Goal: Task Accomplishment & Management: Use online tool/utility

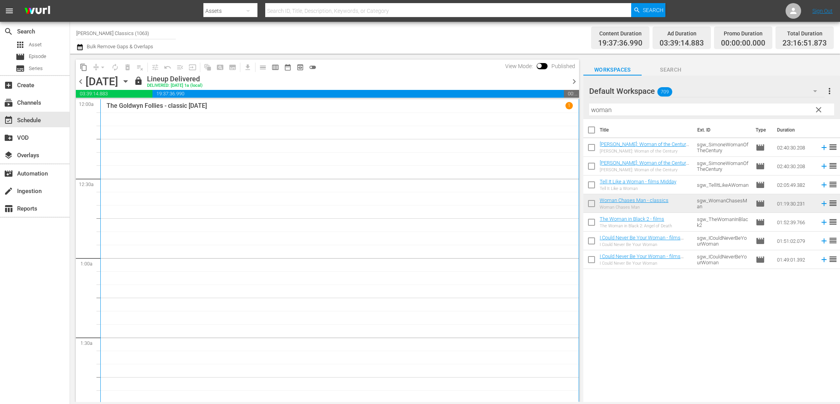
scroll to position [1158, 0]
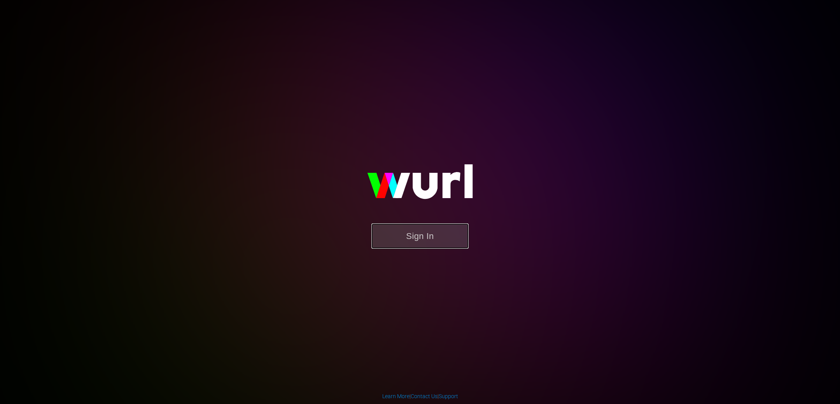
click at [439, 237] on button "Sign In" at bounding box center [419, 235] width 97 height 25
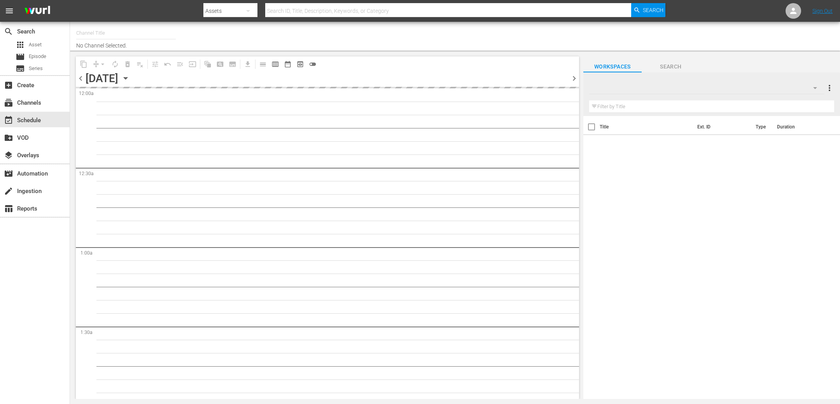
type input "[PERSON_NAME] Classics (1063)"
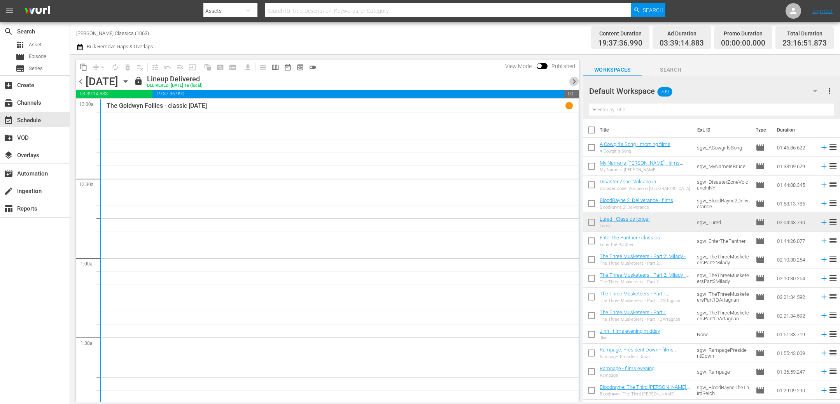
click at [572, 81] on span "chevron_right" at bounding box center [574, 82] width 10 height 10
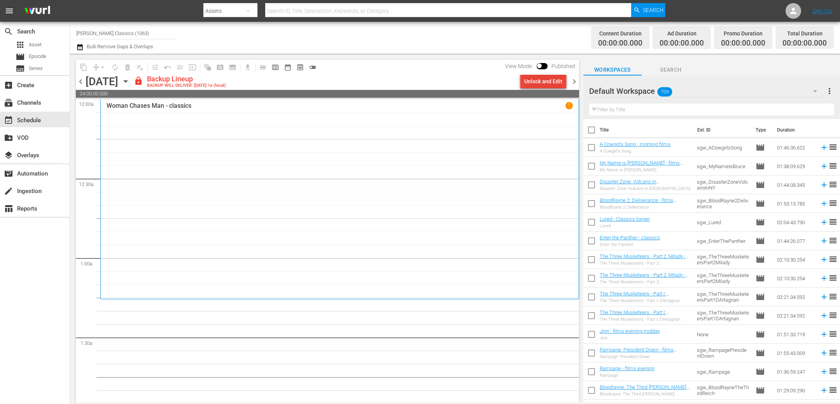
click at [548, 81] on div "Unlock and Edit" at bounding box center [543, 81] width 38 height 14
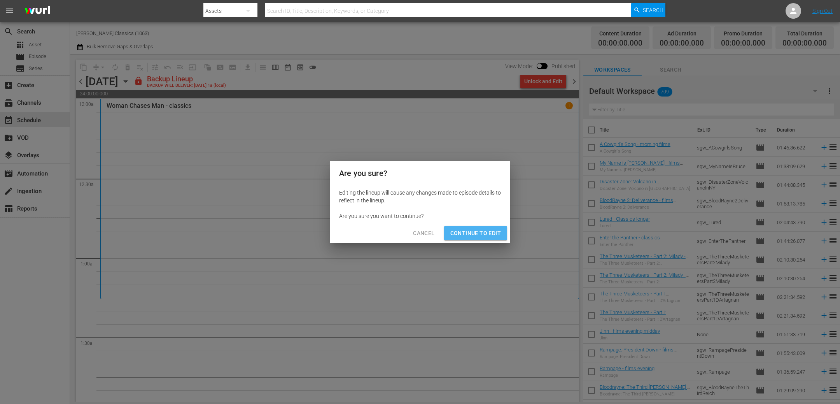
drag, startPoint x: 479, startPoint y: 232, endPoint x: 460, endPoint y: 218, distance: 23.4
click at [478, 231] on span "Continue to Edit" at bounding box center [475, 233] width 51 height 10
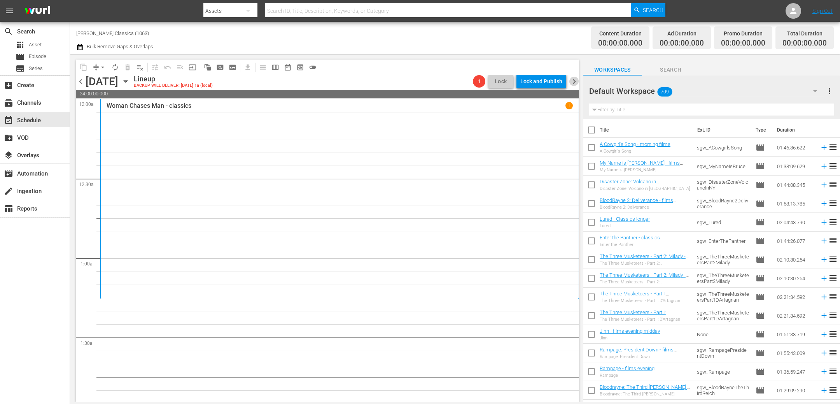
click at [575, 83] on span "chevron_right" at bounding box center [574, 82] width 10 height 10
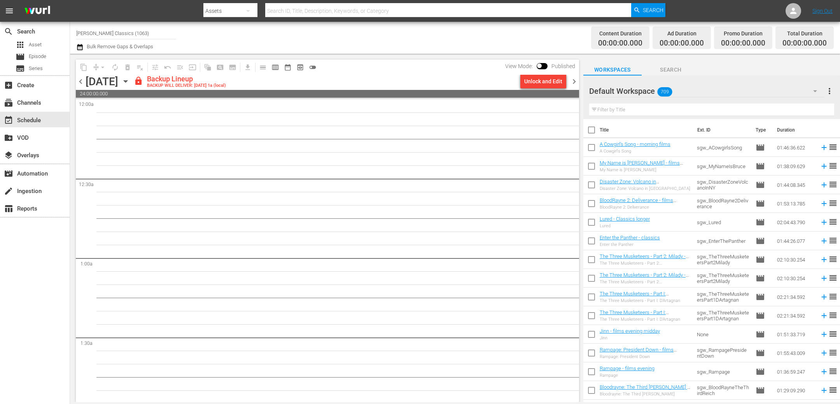
click at [547, 80] on div "Unlock and Edit" at bounding box center [543, 81] width 38 height 14
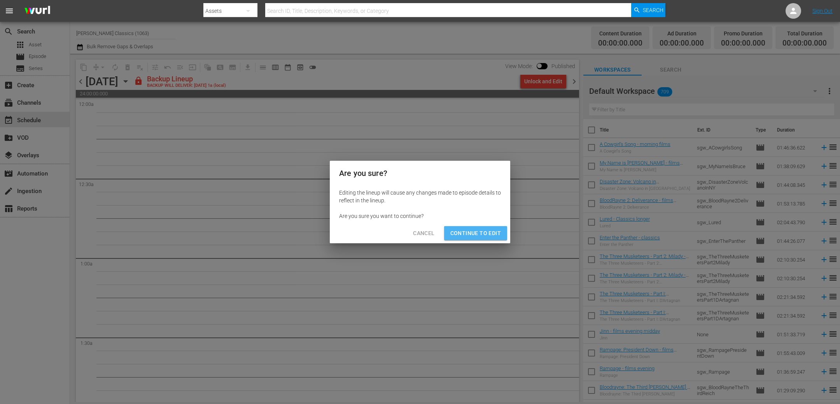
click at [473, 228] on button "Continue to Edit" at bounding box center [475, 233] width 63 height 14
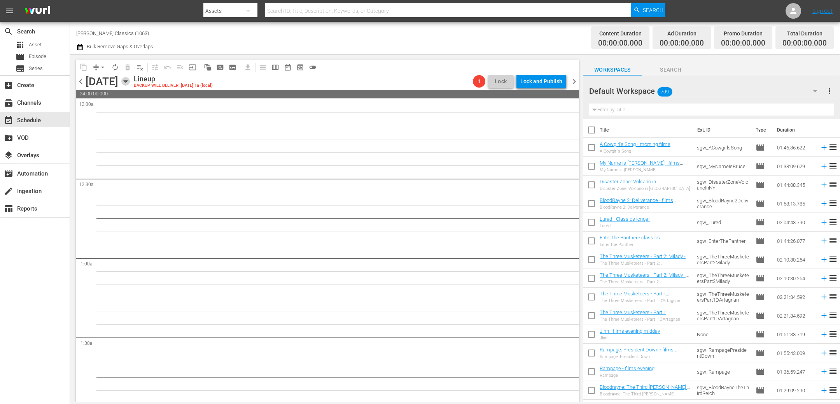
click at [130, 82] on icon "button" at bounding box center [125, 81] width 9 height 9
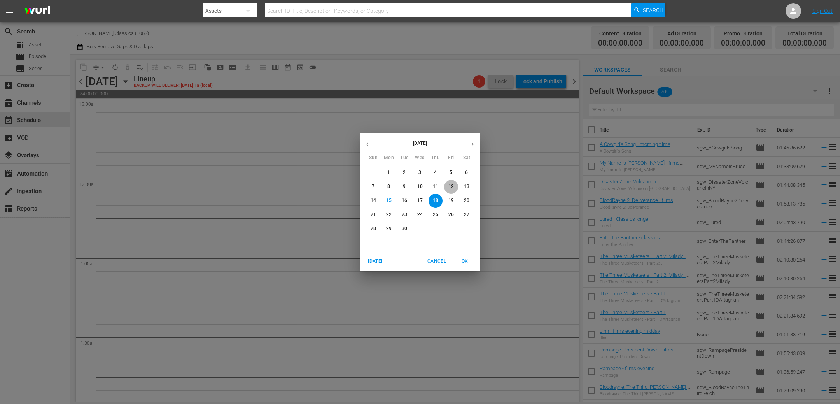
click at [456, 187] on span "12" at bounding box center [451, 186] width 14 height 7
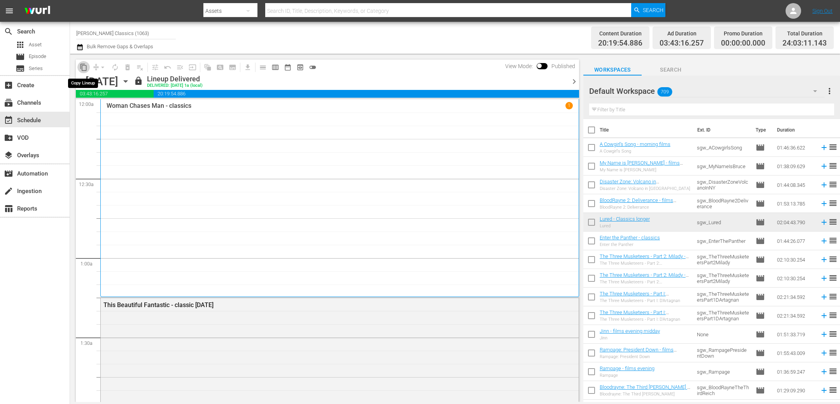
click at [81, 67] on span "content_copy" at bounding box center [84, 67] width 8 height 8
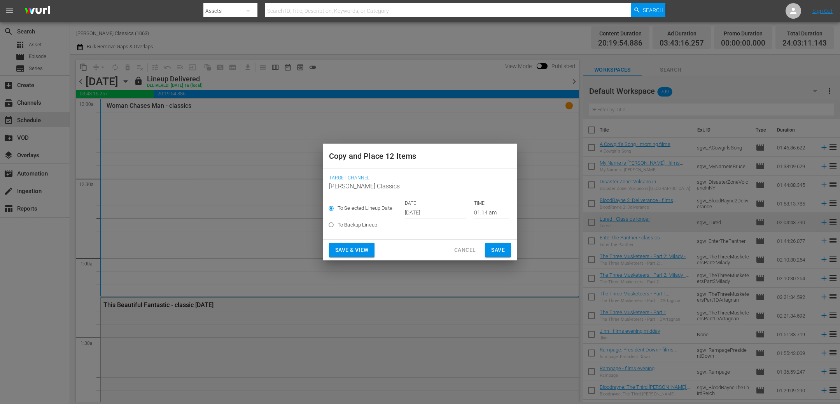
click at [502, 250] on span "Save" at bounding box center [498, 250] width 14 height 10
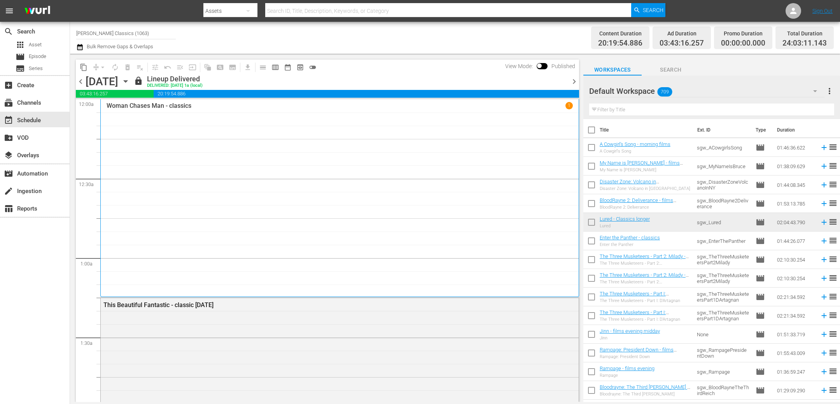
click at [575, 83] on span "chevron_right" at bounding box center [574, 82] width 10 height 10
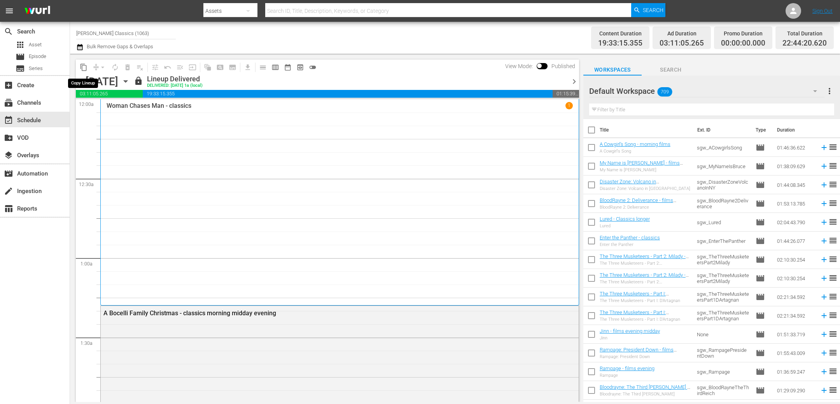
click at [86, 68] on span "content_copy" at bounding box center [84, 67] width 8 height 8
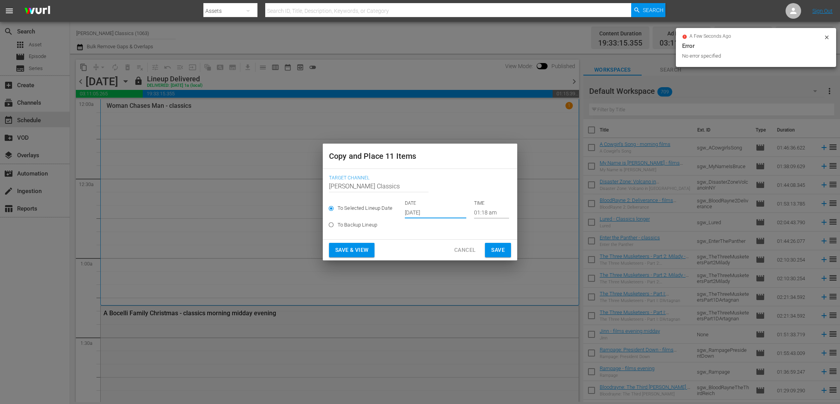
click at [446, 210] on input "Sep 17th 2025" at bounding box center [435, 213] width 61 height 12
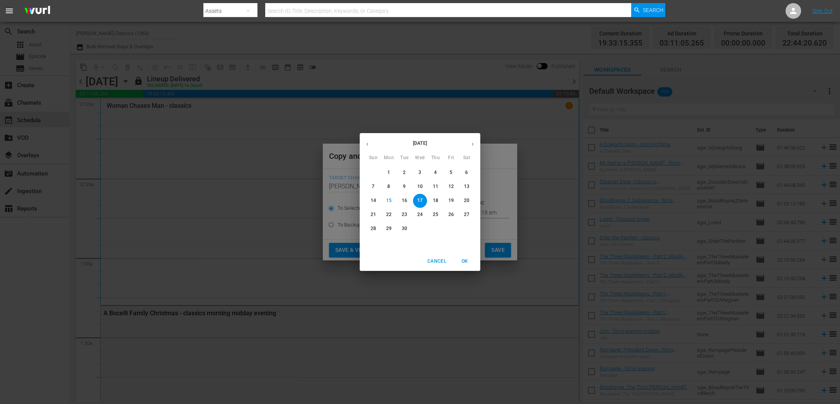
drag, startPoint x: 432, startPoint y: 201, endPoint x: 449, endPoint y: 213, distance: 20.4
click at [432, 201] on span "18" at bounding box center [436, 200] width 14 height 7
type input "Sep 18th 2025"
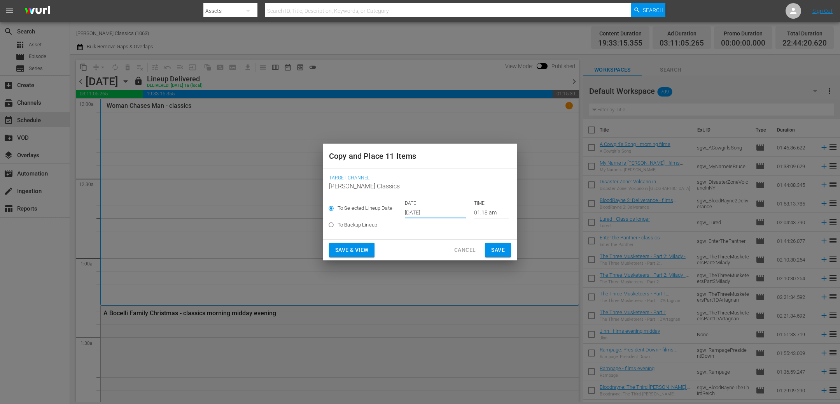
click at [497, 248] on span "Save" at bounding box center [498, 250] width 14 height 10
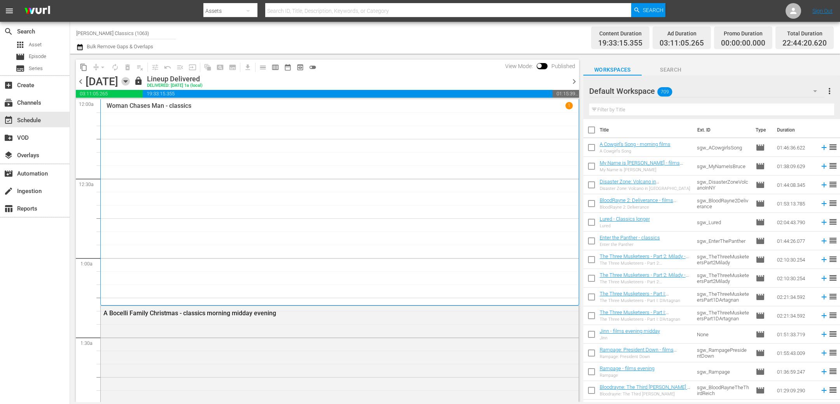
click at [130, 77] on icon "button" at bounding box center [125, 81] width 9 height 9
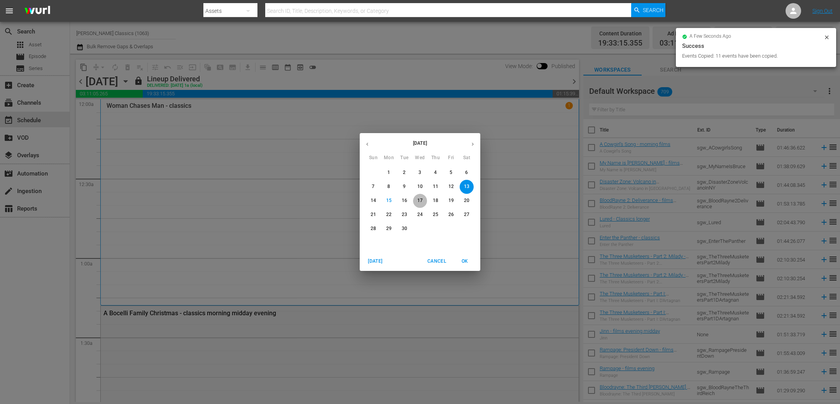
click at [418, 203] on p "17" at bounding box center [419, 200] width 5 height 7
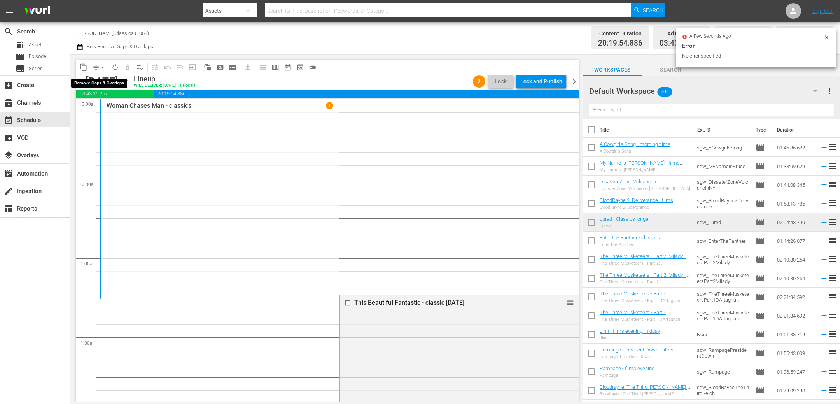
drag, startPoint x: 101, startPoint y: 68, endPoint x: 104, endPoint y: 72, distance: 5.2
click at [101, 68] on span "arrow_drop_down" at bounding box center [103, 67] width 8 height 8
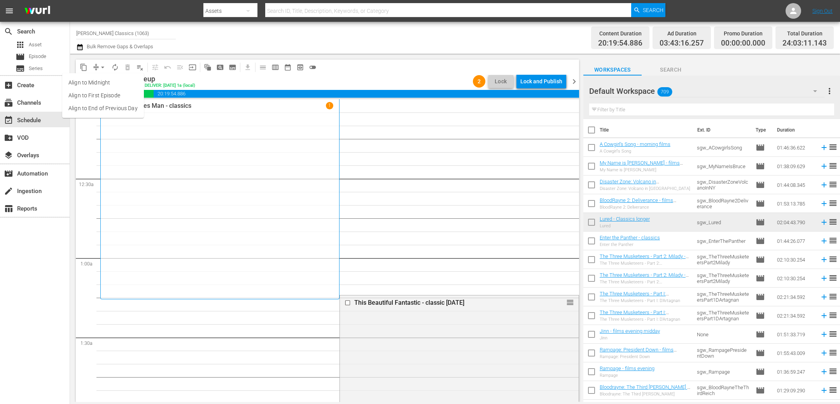
click at [126, 109] on li "Align to End of Previous Day" at bounding box center [103, 108] width 82 height 13
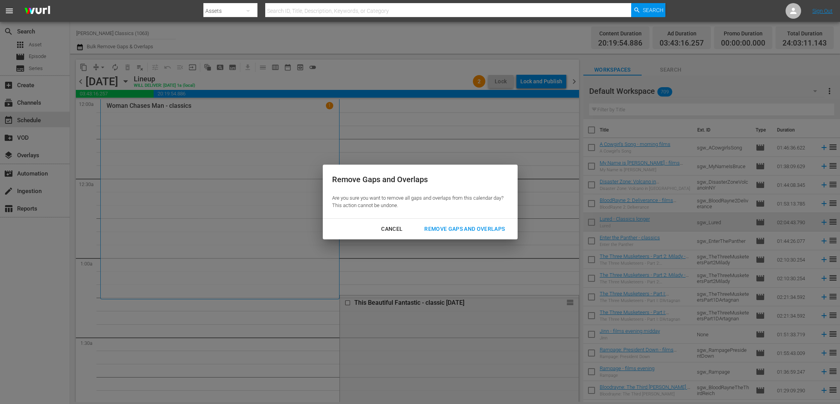
click at [452, 226] on div "Remove Gaps and Overlaps" at bounding box center [464, 229] width 93 height 10
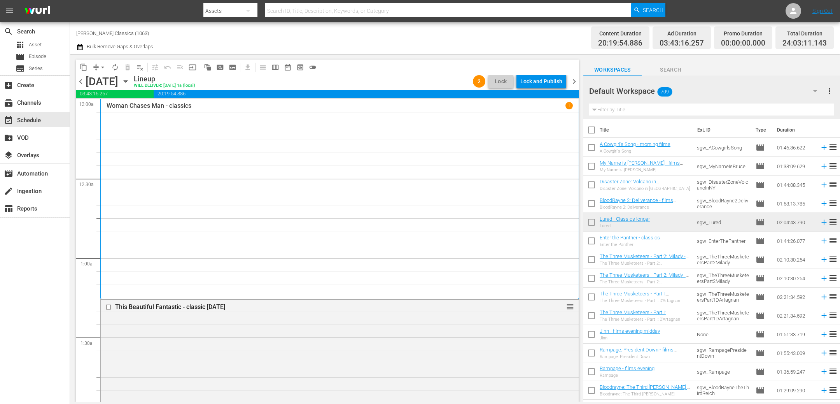
click at [554, 82] on div "Lock and Publish" at bounding box center [541, 81] width 42 height 14
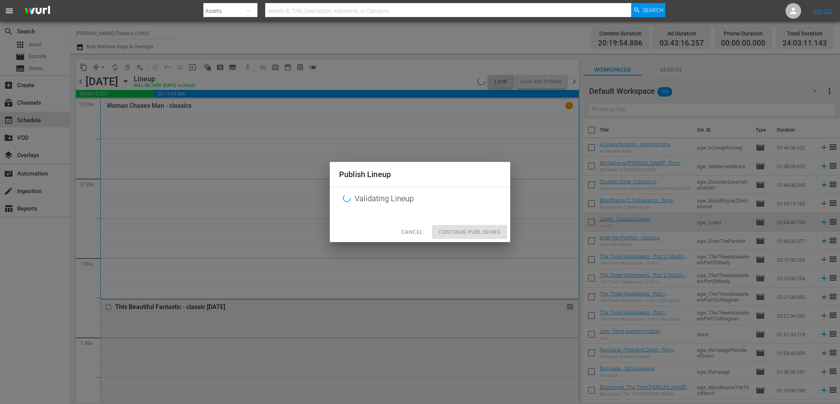
click at [479, 228] on div "Cancel Continue Publishing" at bounding box center [420, 232] width 180 height 21
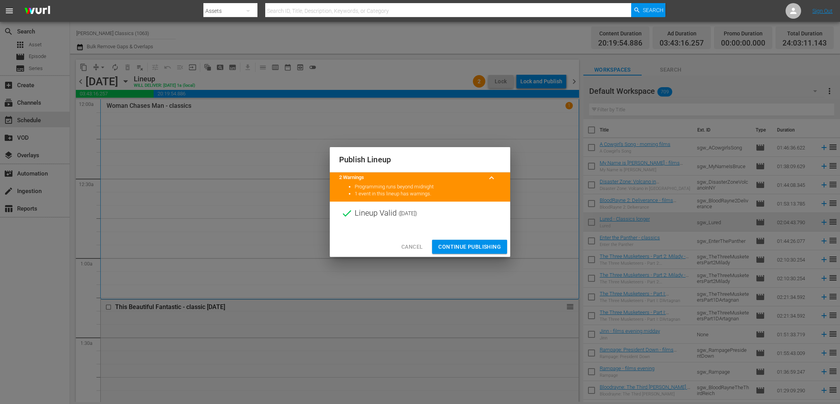
click at [491, 245] on span "Continue Publishing" at bounding box center [469, 247] width 63 height 10
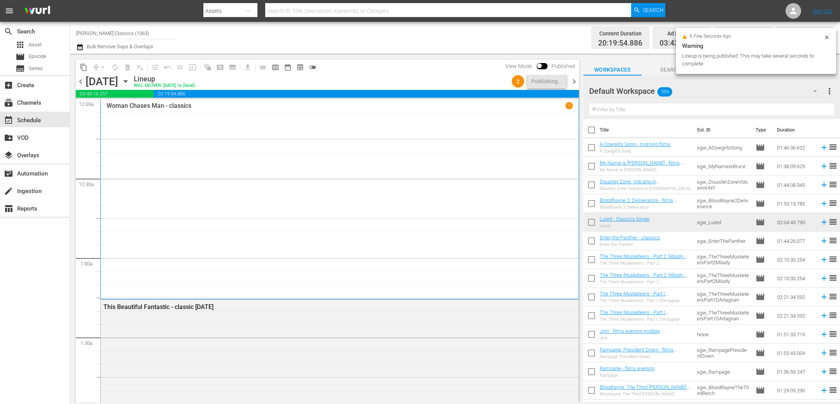
click at [571, 81] on span "chevron_right" at bounding box center [574, 82] width 10 height 10
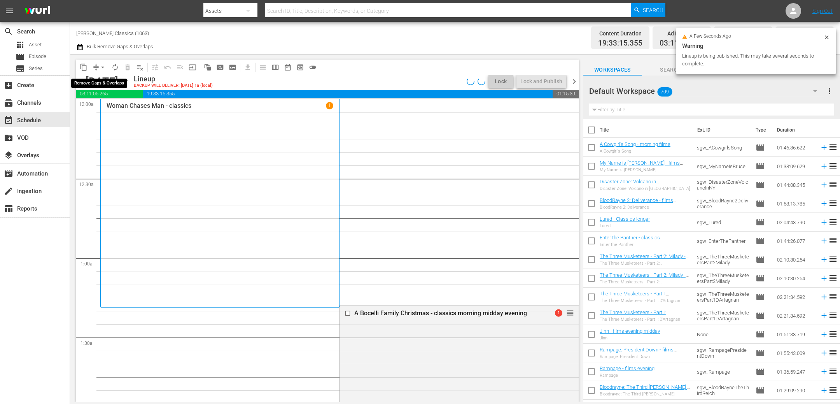
click at [103, 64] on span "arrow_drop_down" at bounding box center [103, 67] width 8 height 8
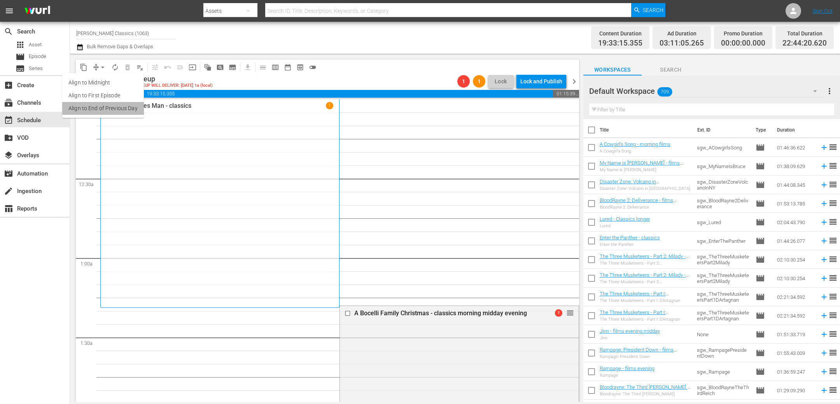
click at [109, 104] on li "Align to End of Previous Day" at bounding box center [103, 108] width 82 height 13
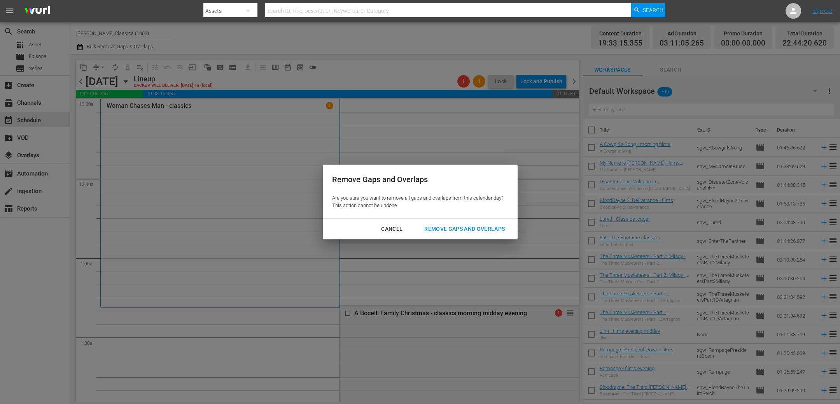
click at [456, 229] on div "Remove Gaps and Overlaps" at bounding box center [464, 229] width 93 height 10
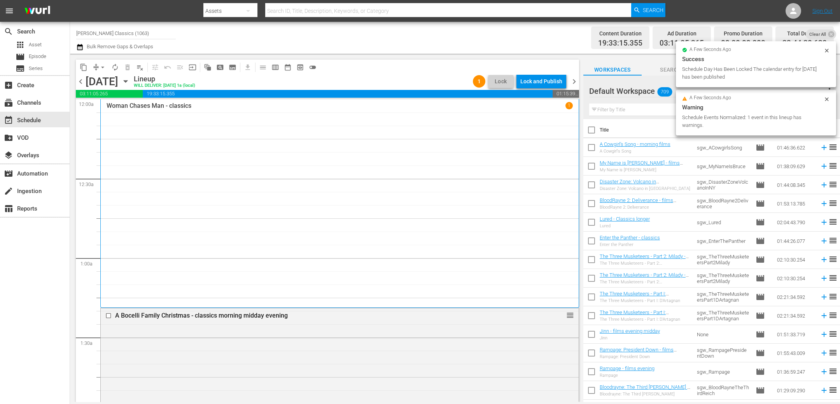
click at [550, 80] on div "Lock and Publish" at bounding box center [541, 81] width 42 height 14
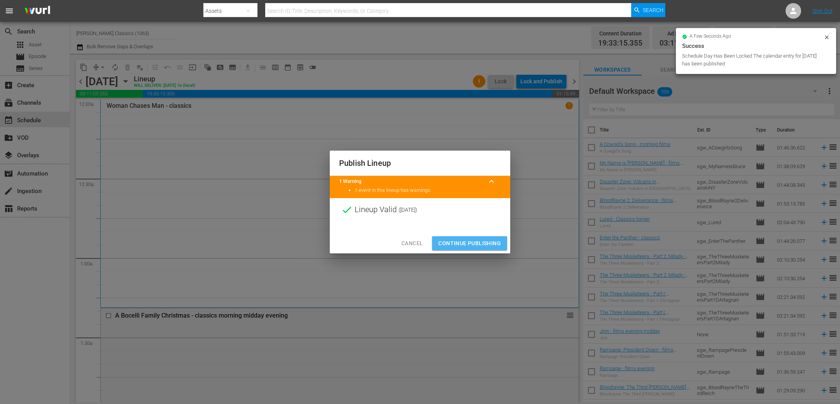
drag, startPoint x: 472, startPoint y: 247, endPoint x: 228, endPoint y: 74, distance: 299.1
click at [471, 246] on span "Continue Publishing" at bounding box center [469, 243] width 63 height 10
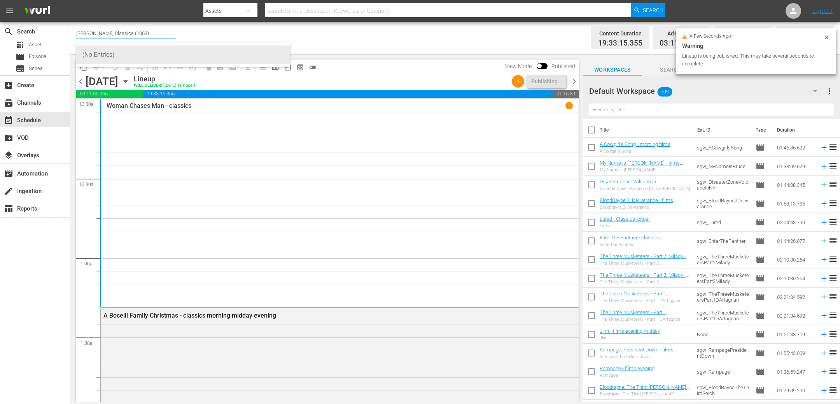
drag, startPoint x: 116, startPoint y: 32, endPoint x: 241, endPoint y: 54, distance: 127.3
click at [241, 54] on body "menu Search By Assets Search ID, Title, Description, Keywords, or Category Sear…" at bounding box center [420, 202] width 840 height 404
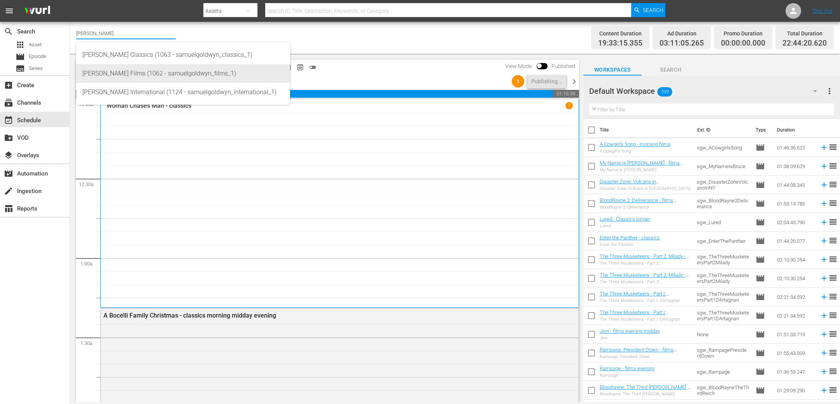
click at [172, 74] on div "Samuel Goldwyn Films (1062 - samuelgoldwyn_films_1)" at bounding box center [182, 73] width 201 height 19
type input "Samuel Goldwyn Films (1062 - samuelgoldwyn_films_1)"
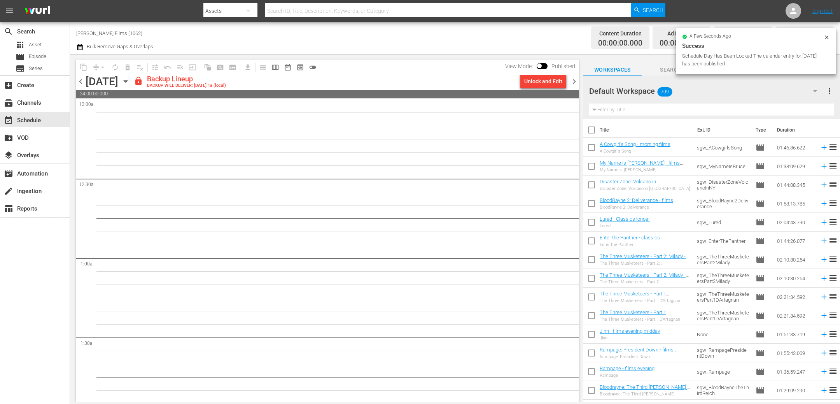
click at [550, 82] on div "Unlock and Edit" at bounding box center [543, 81] width 38 height 14
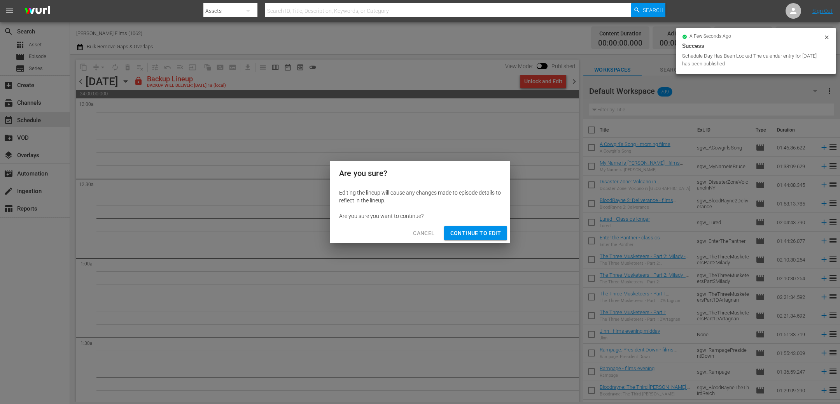
drag, startPoint x: 469, startPoint y: 234, endPoint x: 338, endPoint y: 179, distance: 141.7
click at [467, 233] on span "Continue to Edit" at bounding box center [475, 233] width 51 height 10
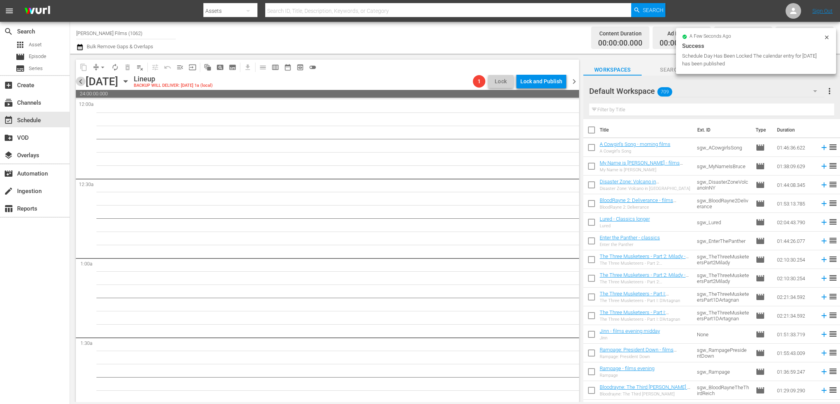
click at [82, 80] on span "chevron_left" at bounding box center [81, 82] width 10 height 10
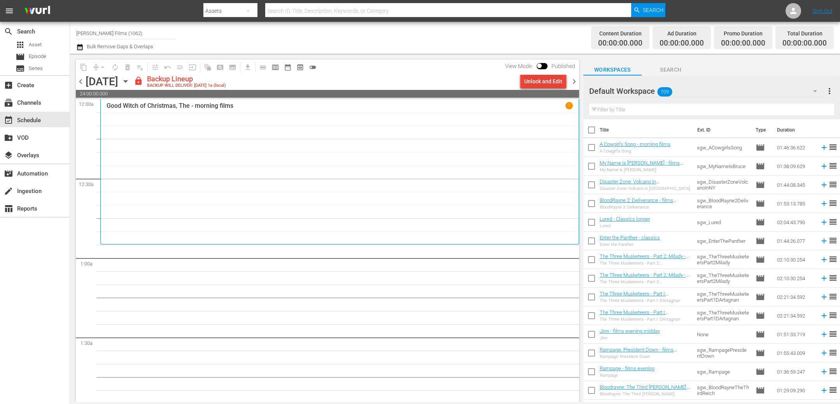
click at [538, 81] on div "Unlock and Edit" at bounding box center [543, 81] width 38 height 14
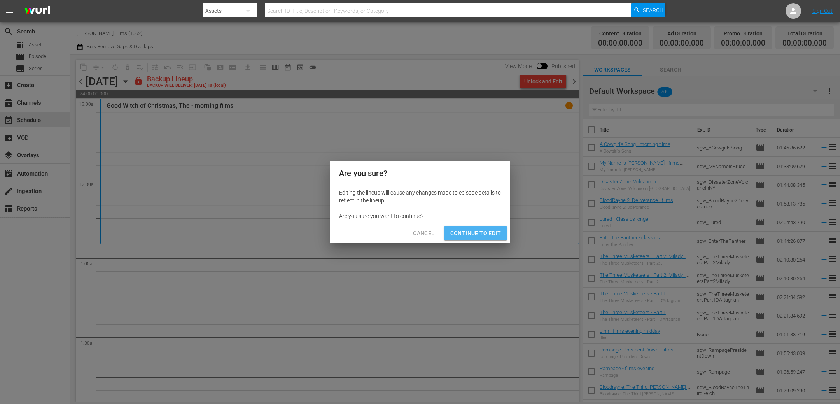
click at [488, 235] on span "Continue to Edit" at bounding box center [475, 233] width 51 height 10
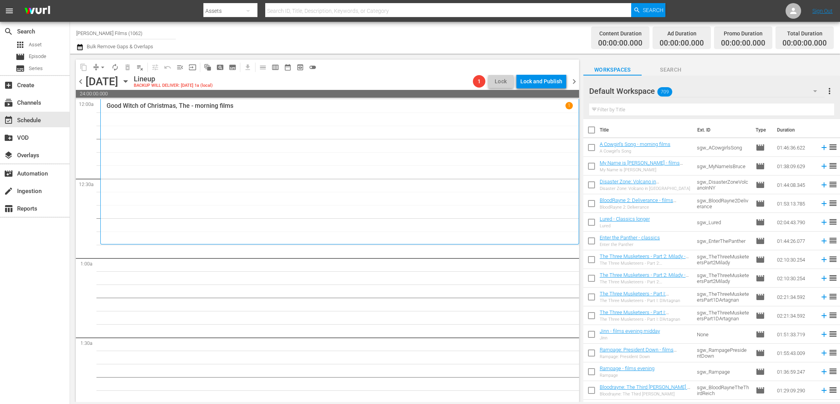
click at [130, 83] on icon "button" at bounding box center [125, 81] width 9 height 9
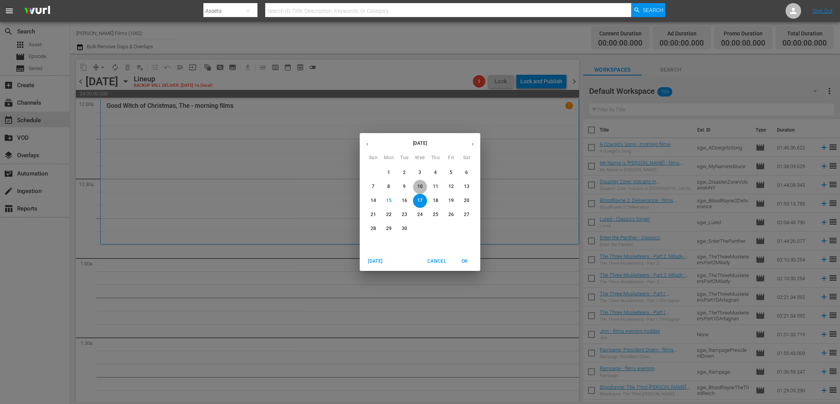
drag, startPoint x: 419, startPoint y: 188, endPoint x: 407, endPoint y: 182, distance: 13.6
click at [419, 188] on p "10" at bounding box center [419, 186] width 5 height 7
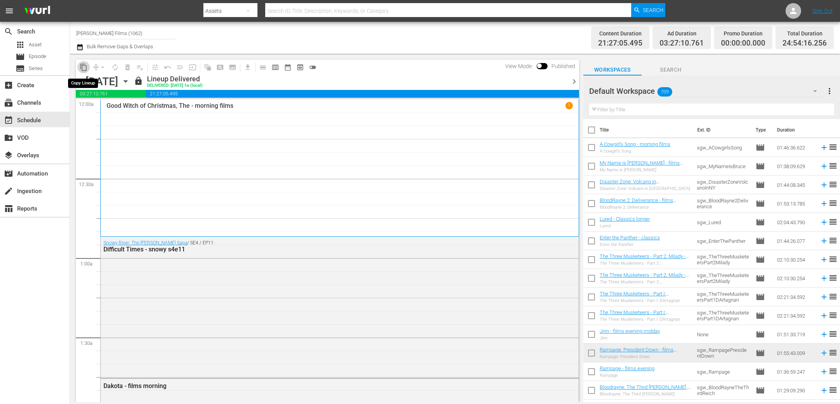
click at [81, 68] on span "content_copy" at bounding box center [84, 67] width 8 height 8
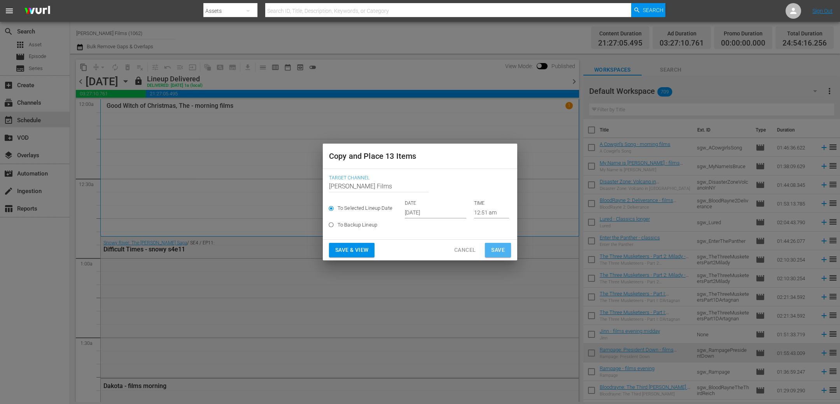
click at [496, 248] on span "Save" at bounding box center [498, 250] width 14 height 10
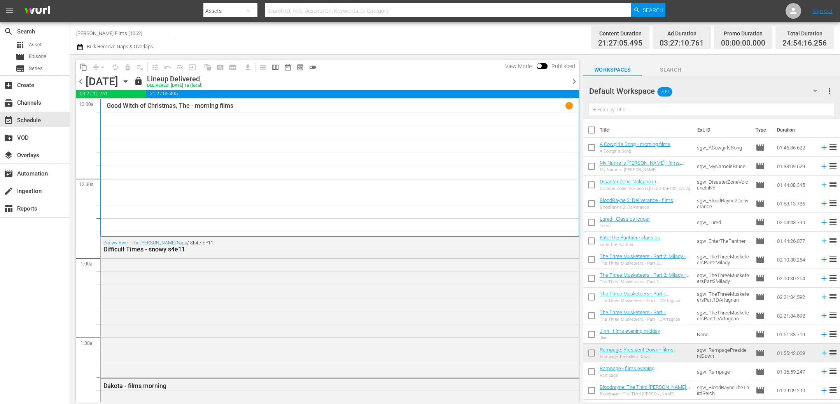
click at [575, 82] on span "chevron_right" at bounding box center [574, 82] width 10 height 10
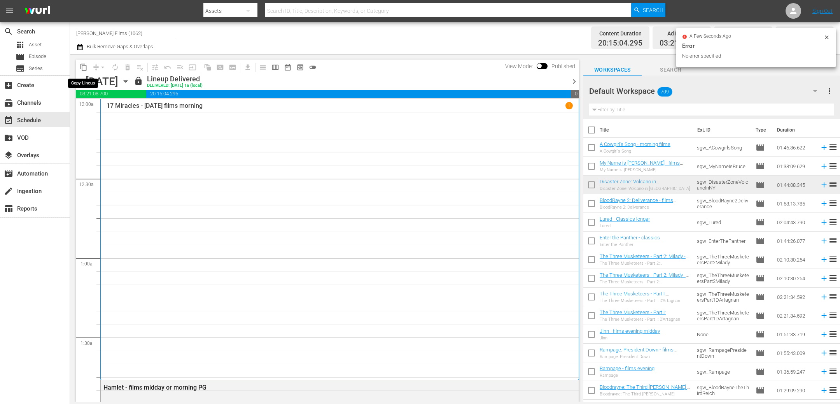
click at [86, 68] on span "content_copy" at bounding box center [84, 67] width 8 height 8
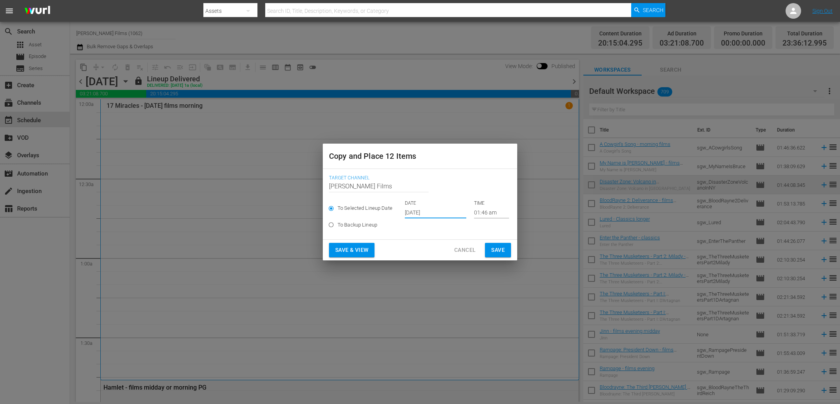
click at [437, 210] on input "Sep 17th 2025" at bounding box center [435, 213] width 61 height 12
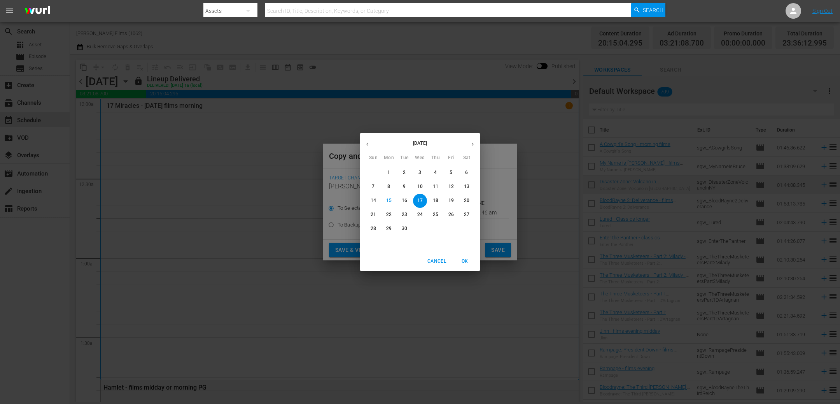
click at [436, 202] on p "18" at bounding box center [435, 200] width 5 height 7
type input "Sep 18th 2025"
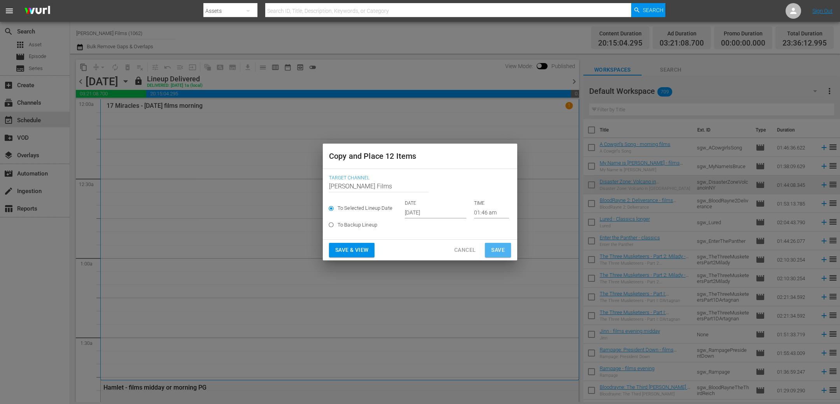
drag, startPoint x: 498, startPoint y: 248, endPoint x: 410, endPoint y: 219, distance: 92.4
click at [498, 248] on span "Save" at bounding box center [498, 250] width 14 height 10
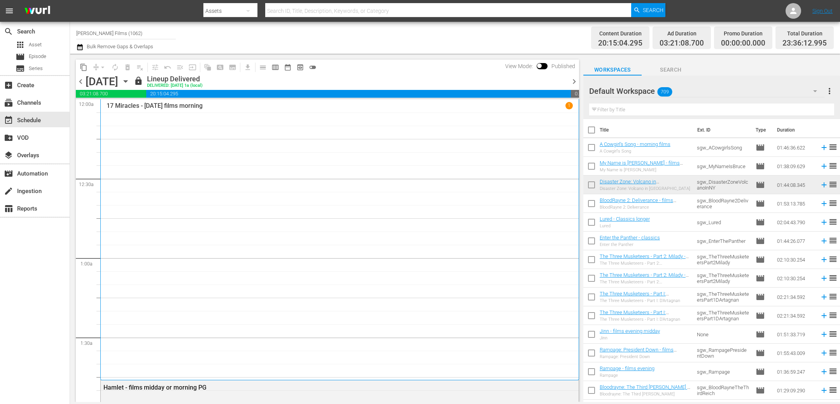
click at [82, 84] on span "chevron_left" at bounding box center [81, 82] width 10 height 10
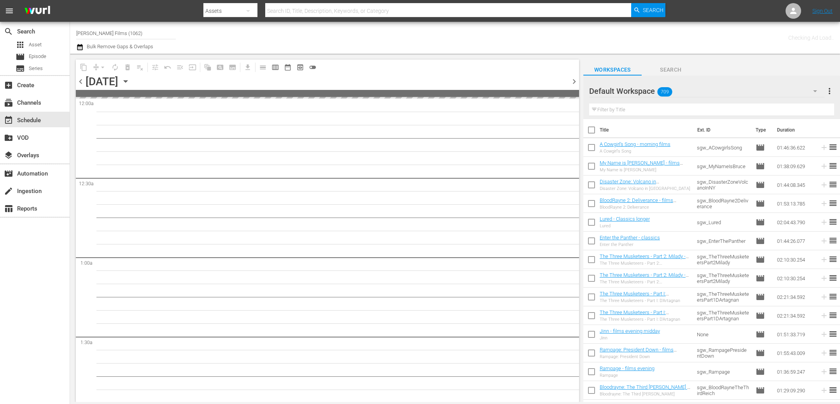
click at [82, 84] on span "chevron_left" at bounding box center [81, 82] width 10 height 10
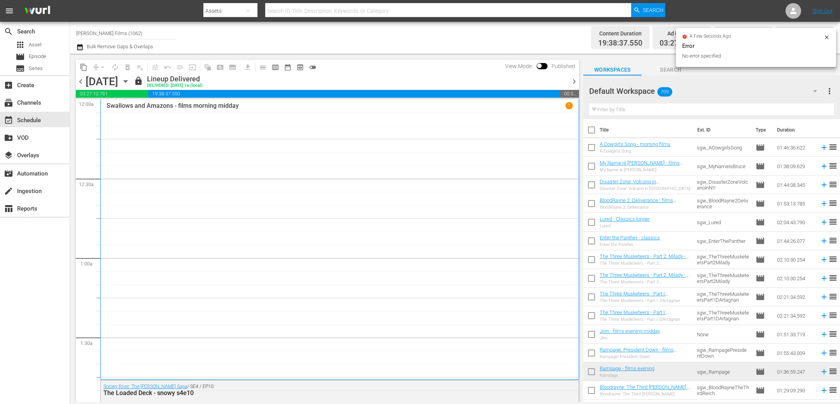
click at [574, 84] on span "chevron_right" at bounding box center [574, 82] width 10 height 10
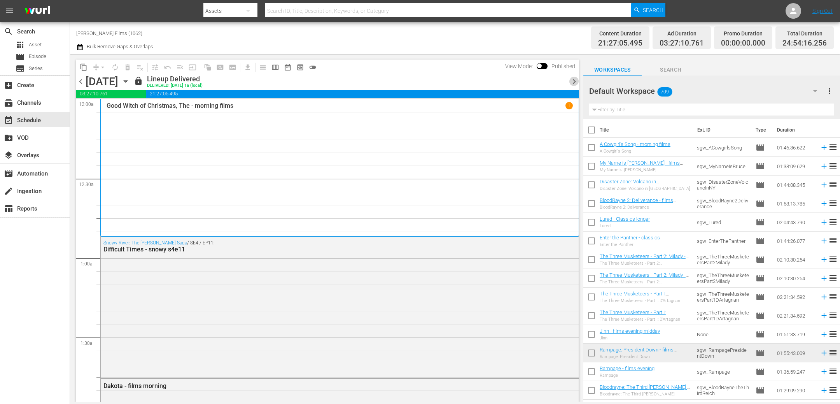
click at [574, 84] on span "chevron_right" at bounding box center [574, 82] width 10 height 10
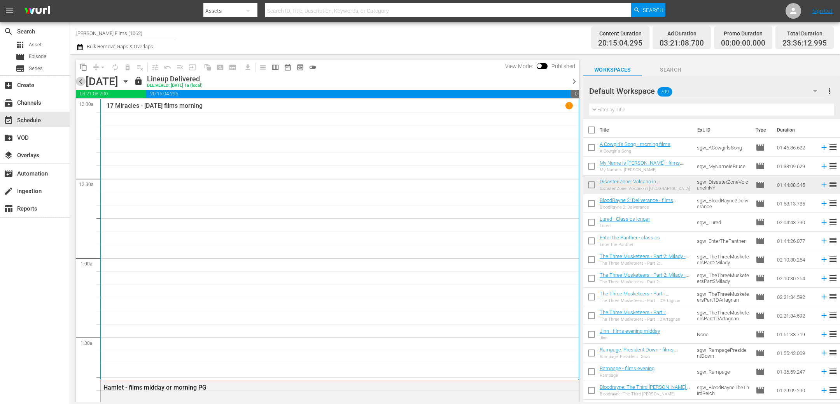
click at [80, 80] on span "chevron_left" at bounding box center [81, 82] width 10 height 10
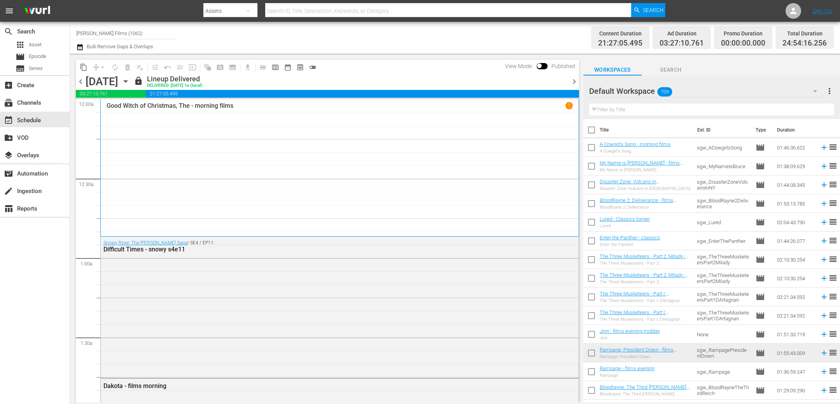
click at [130, 84] on icon "button" at bounding box center [125, 81] width 9 height 9
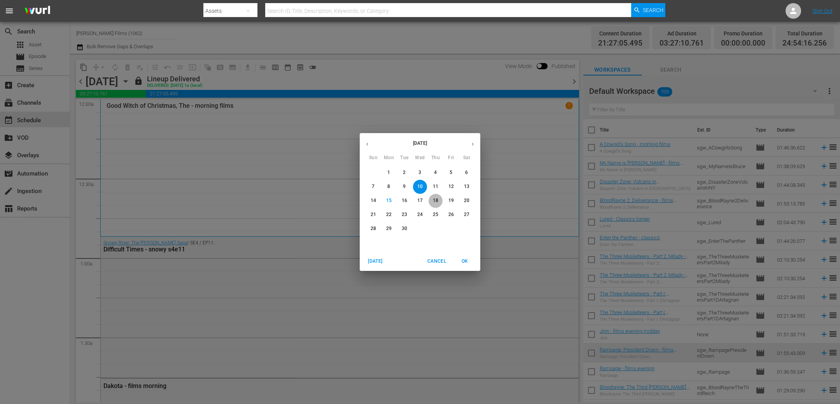
click at [437, 203] on p "18" at bounding box center [435, 200] width 5 height 7
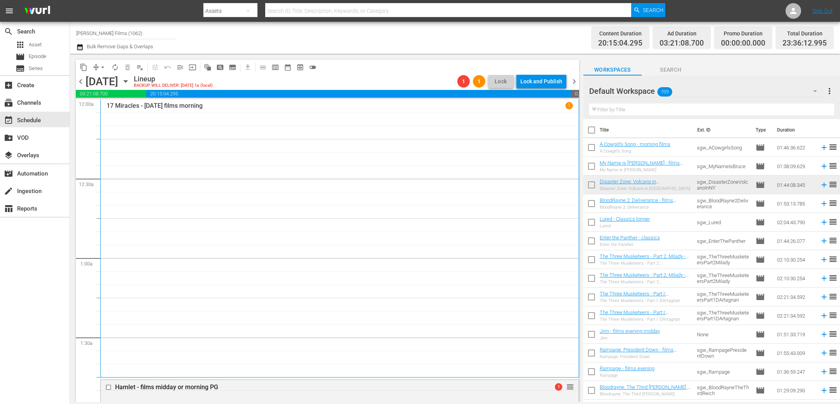
click at [81, 81] on span "chevron_left" at bounding box center [81, 82] width 10 height 10
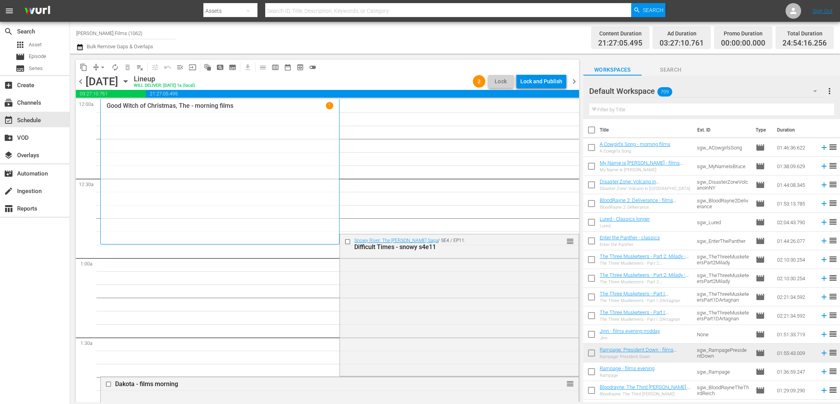
click at [80, 80] on span "chevron_left" at bounding box center [81, 82] width 10 height 10
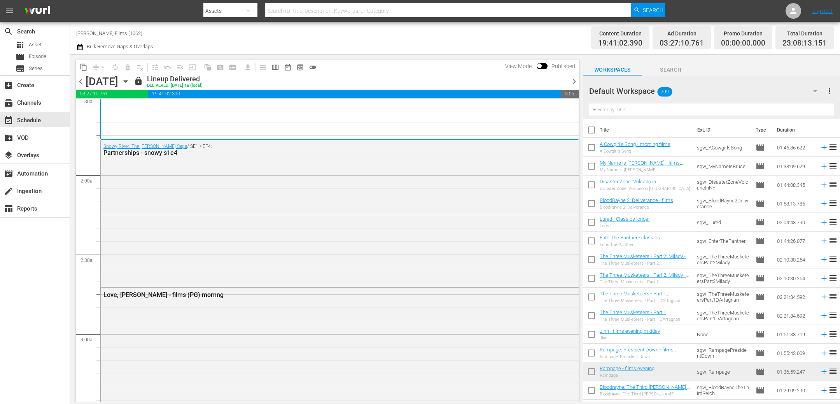
scroll to position [242, 0]
click at [628, 108] on input "text" at bounding box center [711, 109] width 245 height 12
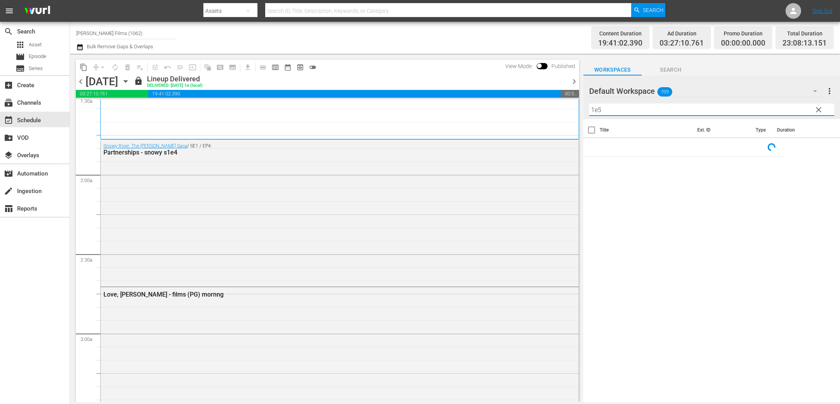
click at [574, 81] on span "chevron_right" at bounding box center [574, 82] width 10 height 10
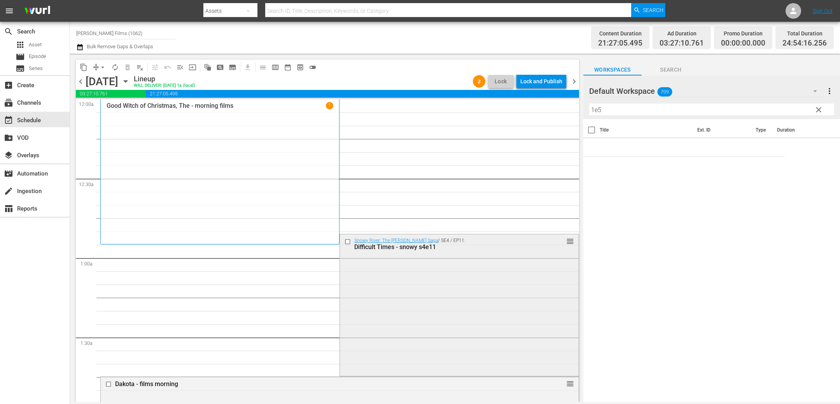
click at [347, 242] on input "checkbox" at bounding box center [349, 241] width 8 height 7
click at [128, 67] on span "delete_forever_outlined" at bounding box center [128, 67] width 8 height 8
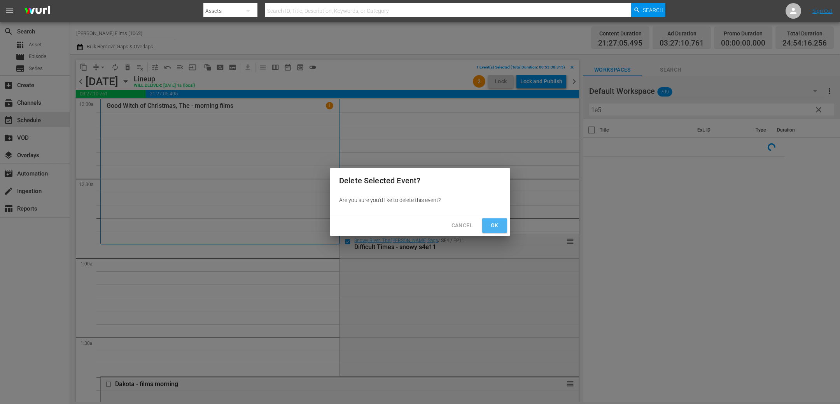
click at [497, 224] on span "Ok" at bounding box center [494, 226] width 12 height 10
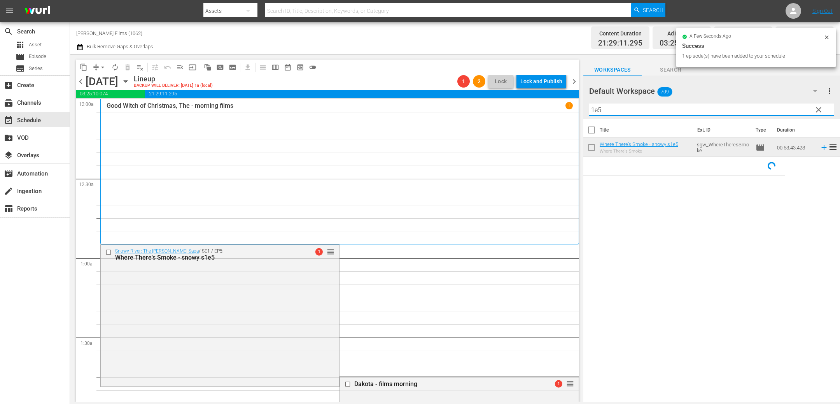
drag, startPoint x: 637, startPoint y: 110, endPoint x: 522, endPoint y: 107, distance: 115.2
click at [523, 108] on div "content_copy compress arrow_drop_down autorenew_outlined delete_forever_outline…" at bounding box center [455, 228] width 770 height 348
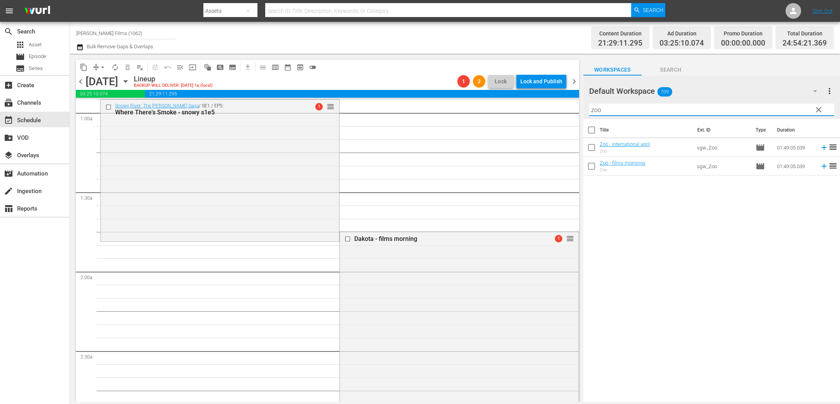
scroll to position [148, 0]
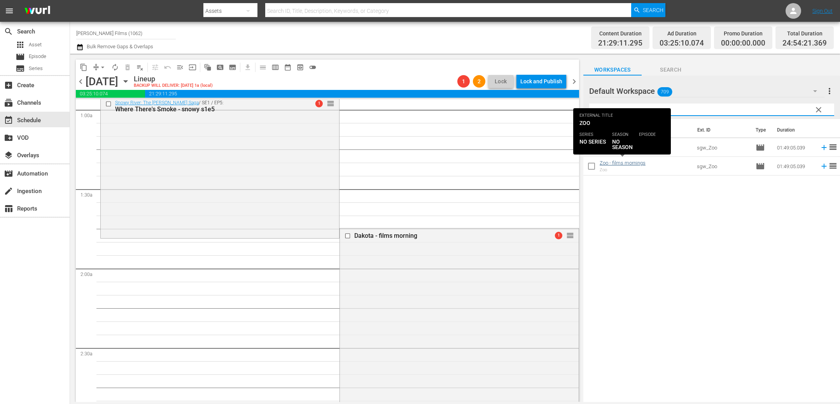
type input "zoo"
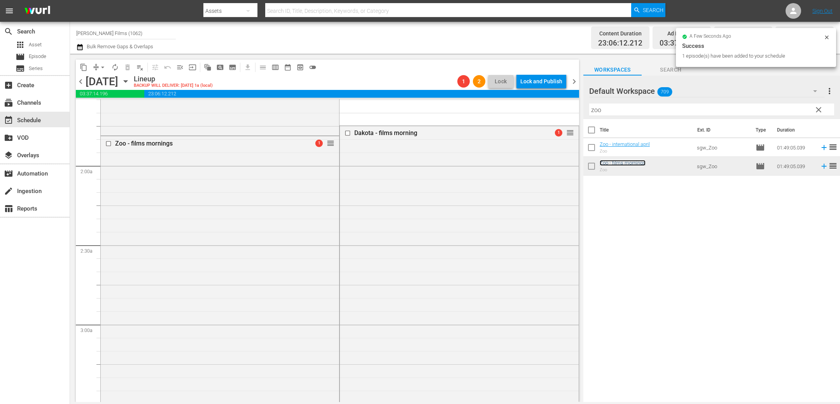
scroll to position [240, 0]
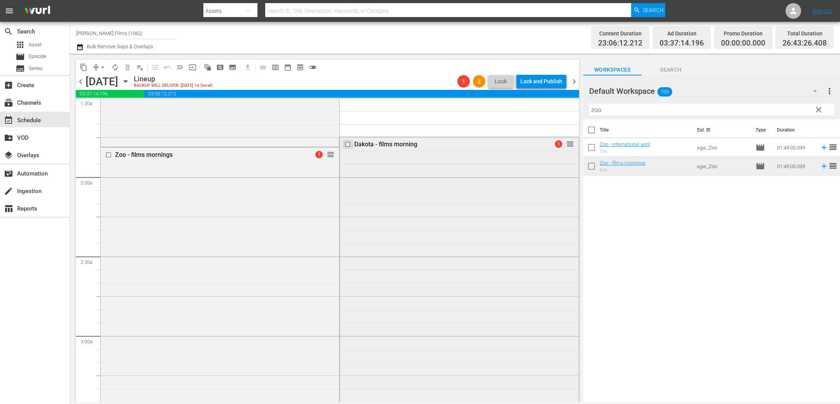
click at [347, 143] on input "checkbox" at bounding box center [349, 144] width 8 height 7
click at [126, 70] on span "delete_forever_outlined" at bounding box center [128, 67] width 8 height 8
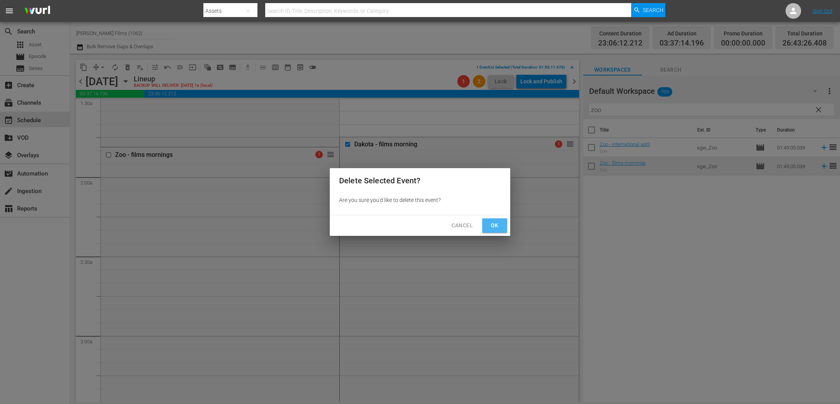
click at [488, 226] on span "Ok" at bounding box center [494, 226] width 12 height 10
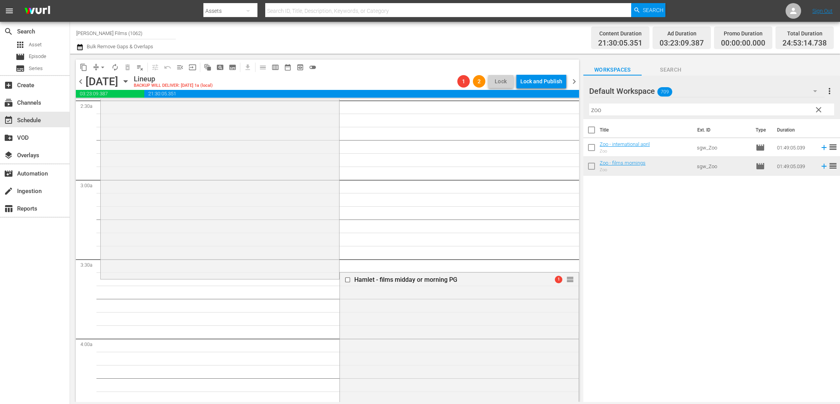
scroll to position [408, 0]
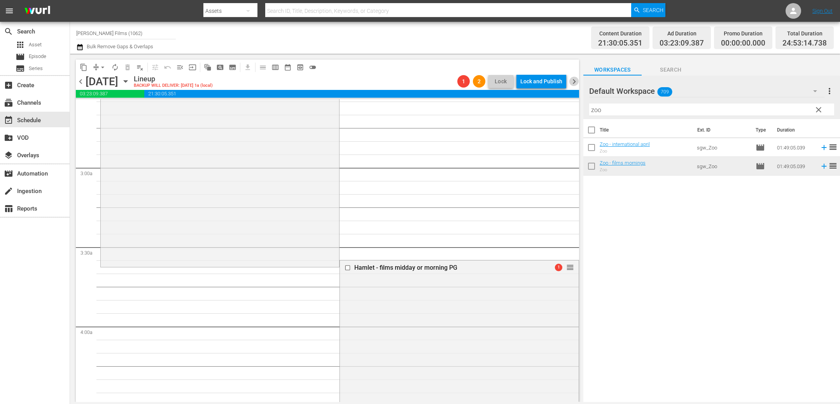
click at [573, 82] on span "chevron_right" at bounding box center [574, 82] width 10 height 10
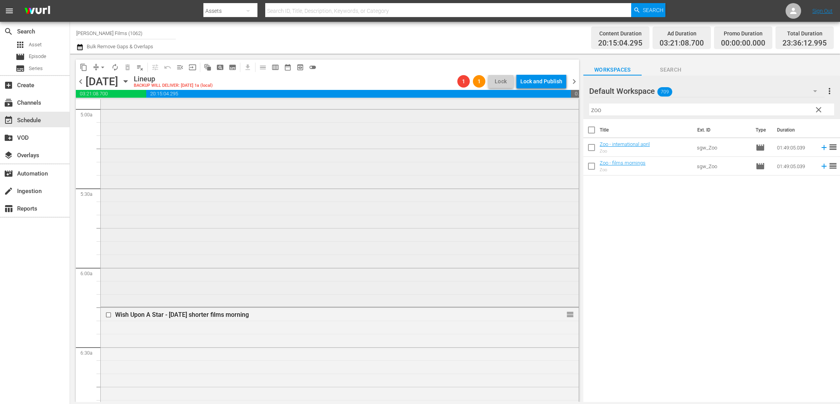
scroll to position [795, 0]
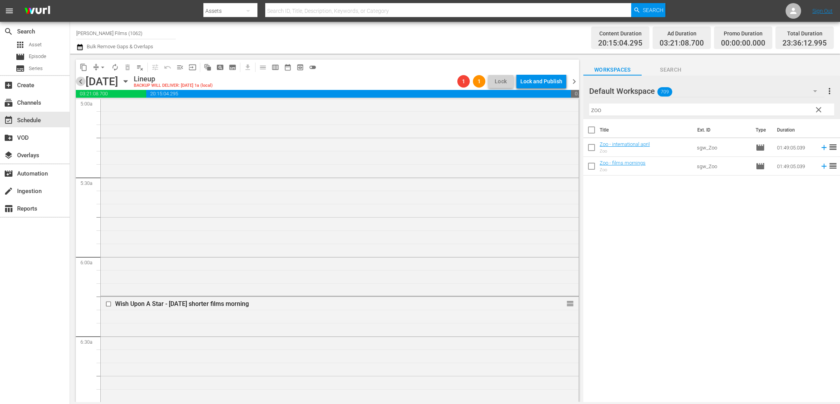
click at [81, 82] on span "chevron_left" at bounding box center [81, 82] width 10 height 10
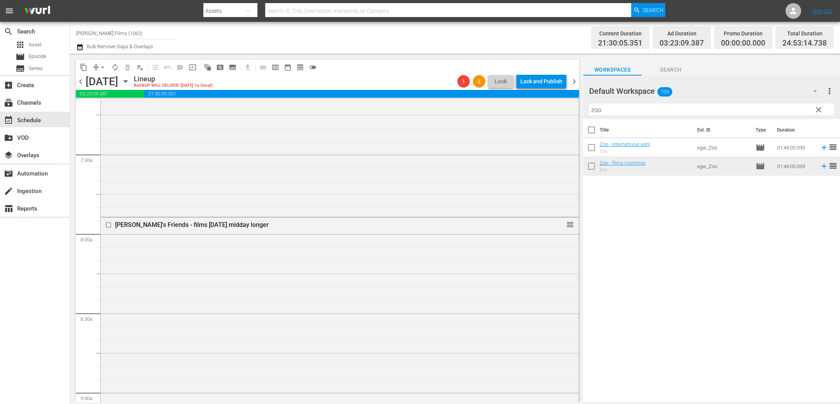
scroll to position [1200, 0]
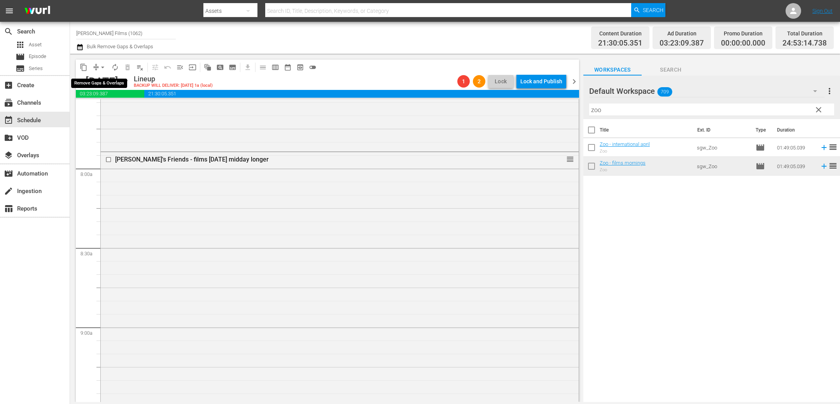
click at [106, 70] on span "arrow_drop_down" at bounding box center [103, 67] width 8 height 8
click at [120, 110] on li "Align to End of Previous Day" at bounding box center [103, 108] width 82 height 13
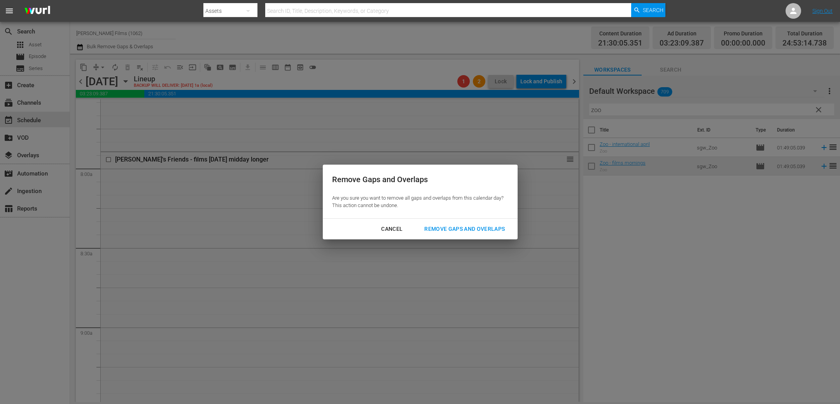
drag, startPoint x: 444, startPoint y: 228, endPoint x: 436, endPoint y: 227, distance: 7.8
click at [444, 228] on div "Remove Gaps and Overlaps" at bounding box center [464, 229] width 93 height 10
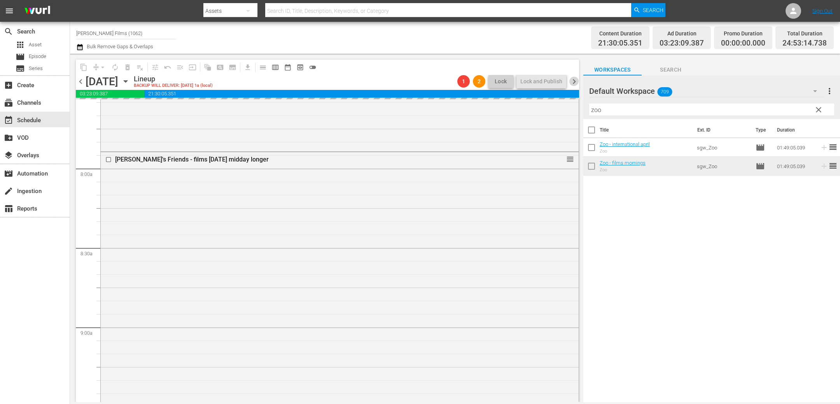
click at [574, 81] on span "chevron_right" at bounding box center [574, 82] width 10 height 10
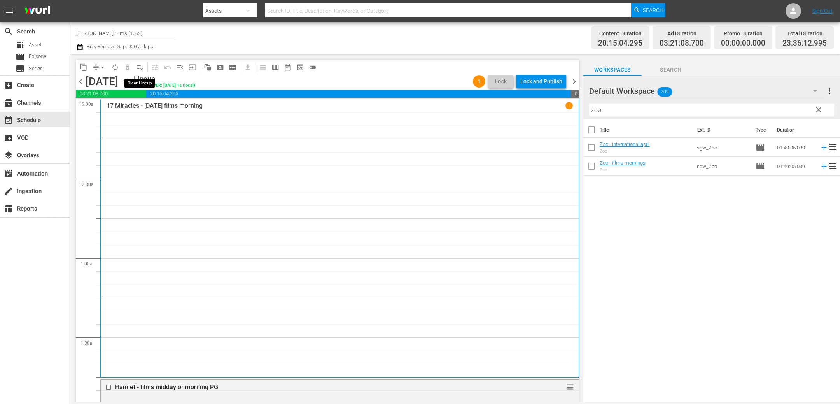
click at [138, 65] on span "playlist_remove_outlined" at bounding box center [140, 67] width 8 height 8
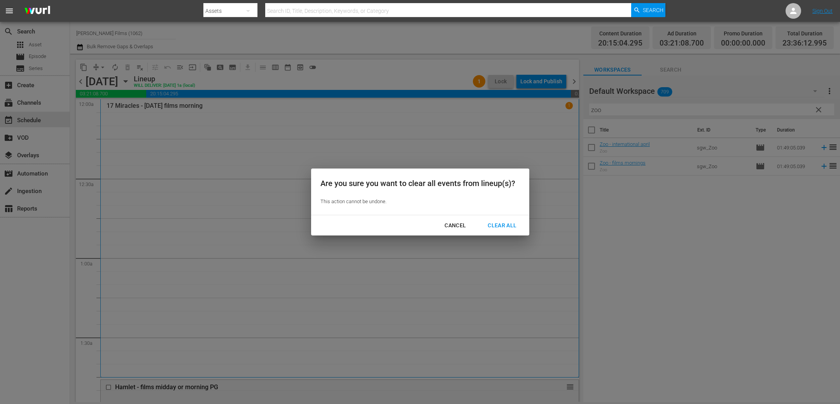
click at [504, 222] on div "Clear All" at bounding box center [501, 226] width 41 height 10
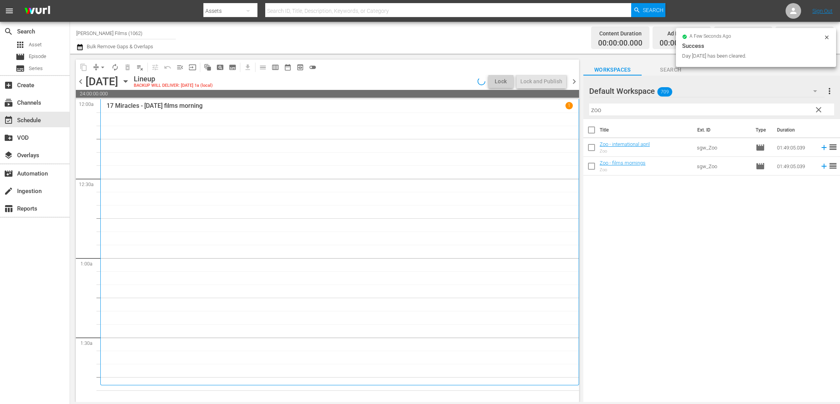
click at [130, 82] on icon "button" at bounding box center [125, 81] width 9 height 9
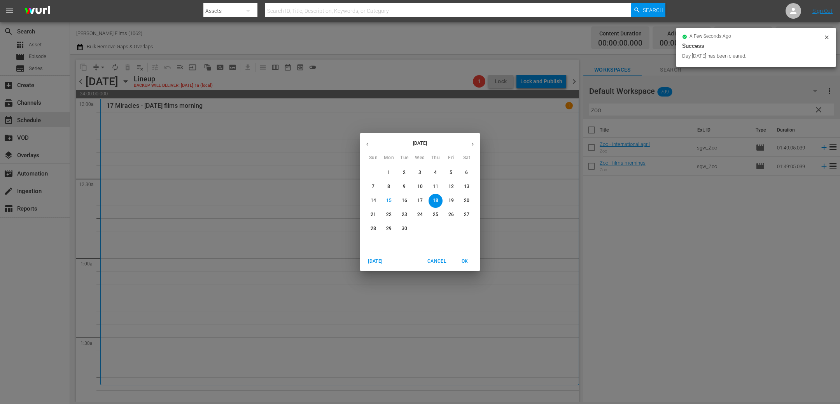
click at [418, 172] on span "3" at bounding box center [420, 172] width 14 height 7
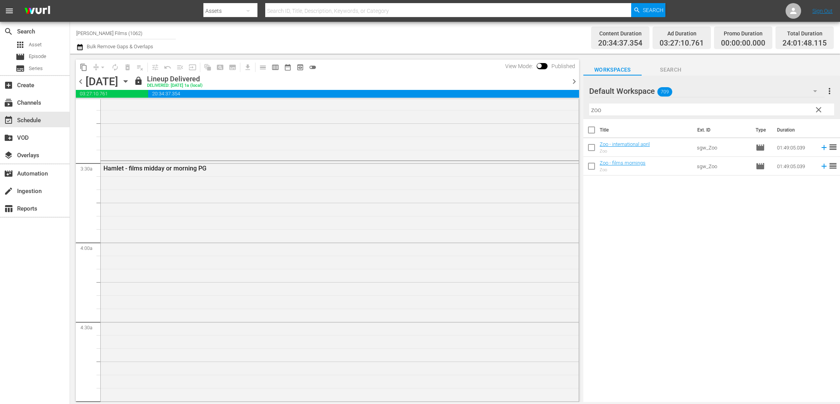
scroll to position [489, 0]
click at [574, 83] on span "chevron_right" at bounding box center [574, 82] width 10 height 10
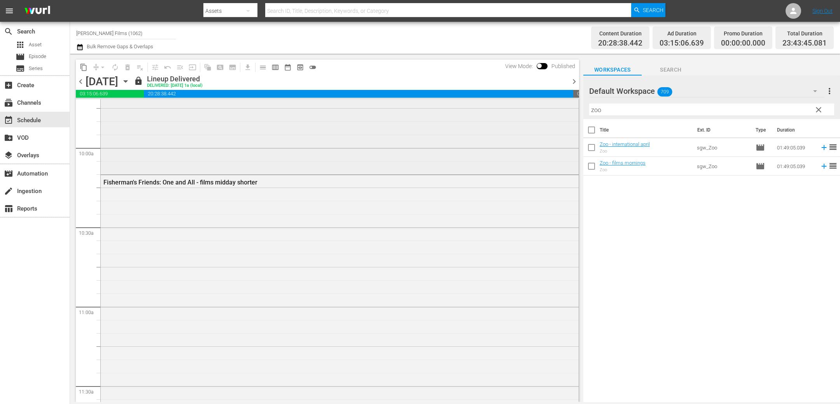
scroll to position [1539, 0]
click at [130, 82] on icon "button" at bounding box center [125, 81] width 9 height 9
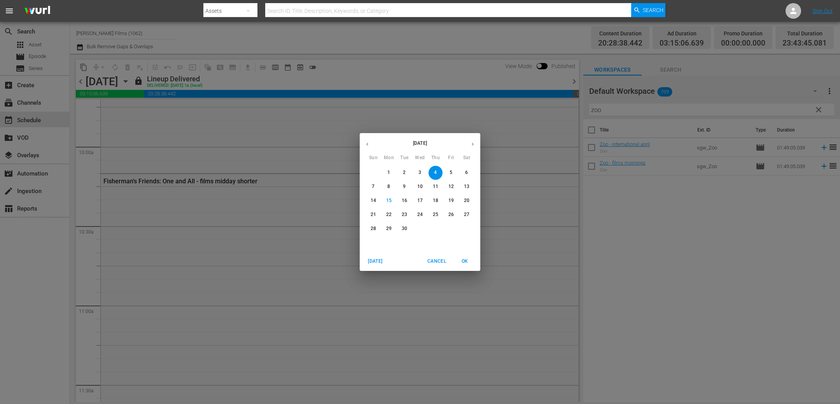
click at [366, 145] on icon "button" at bounding box center [367, 144] width 6 height 6
click at [420, 228] on p "27" at bounding box center [419, 228] width 5 height 7
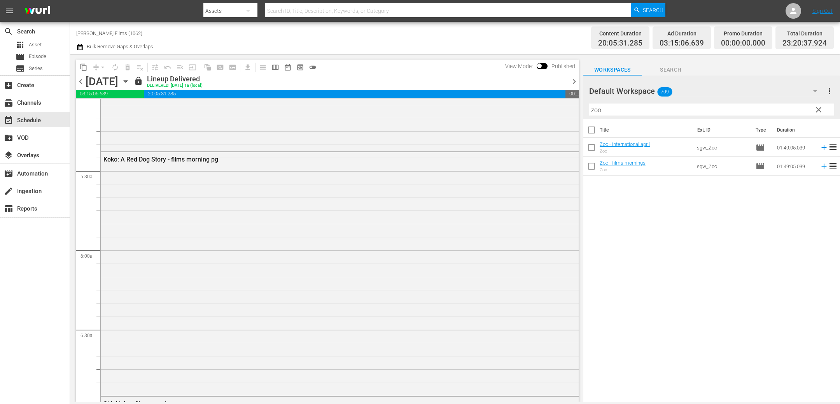
scroll to position [762, 0]
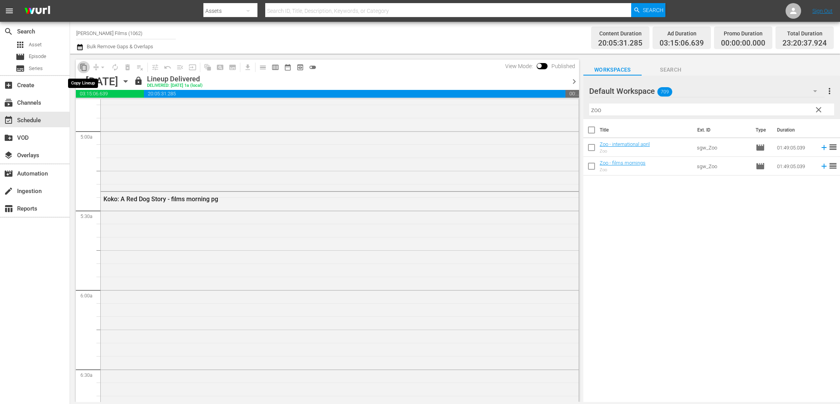
click at [84, 67] on span "content_copy" at bounding box center [84, 67] width 8 height 8
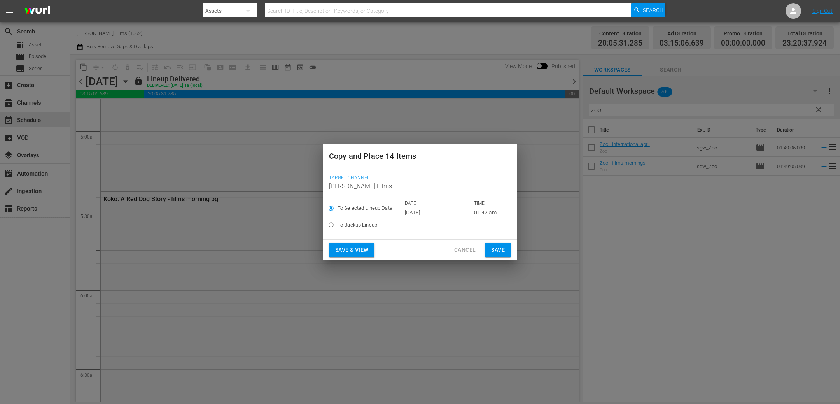
click at [436, 212] on input "Sep 17th 2025" at bounding box center [435, 213] width 61 height 12
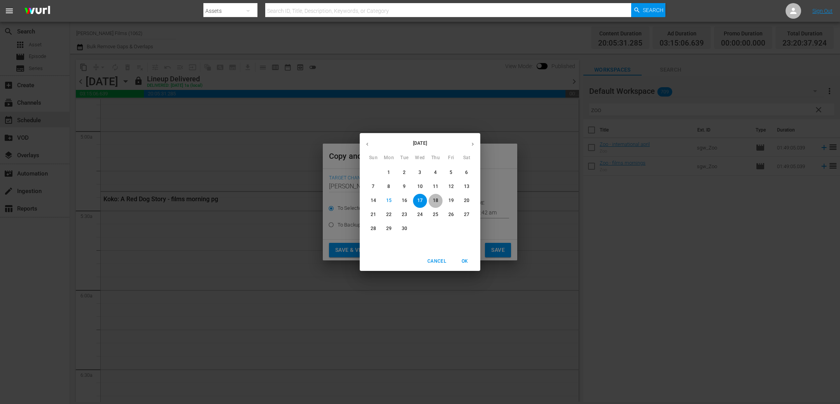
click at [437, 199] on p "18" at bounding box center [435, 200] width 5 height 7
type input "Sep 18th 2025"
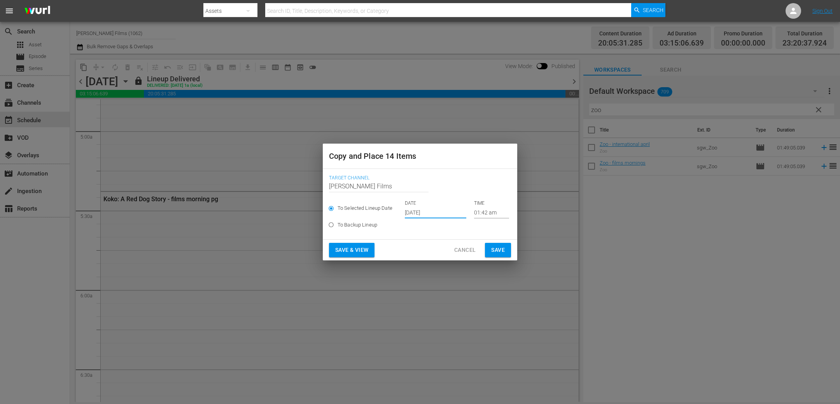
click at [499, 249] on span "Save" at bounding box center [498, 250] width 14 height 10
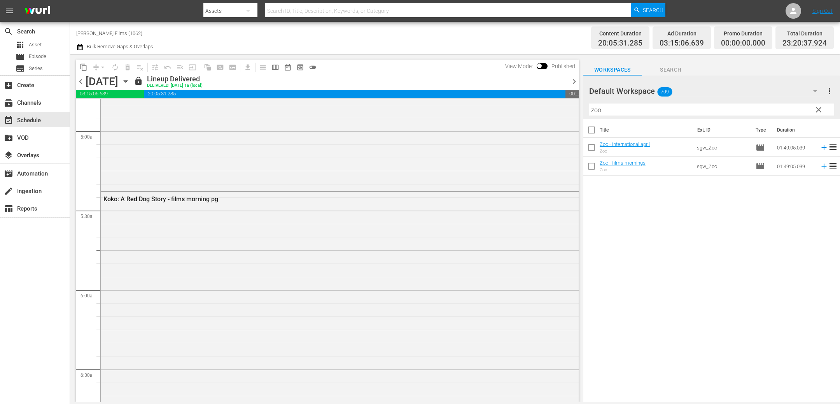
click at [130, 82] on icon "button" at bounding box center [125, 81] width 9 height 9
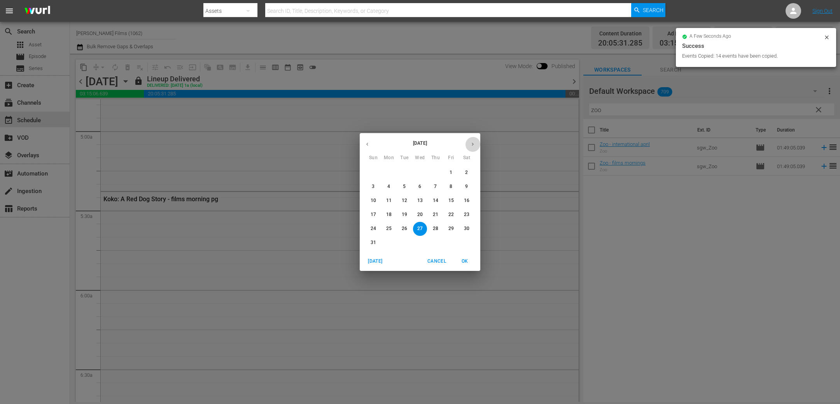
click at [474, 143] on icon "button" at bounding box center [473, 144] width 6 height 6
click at [422, 200] on p "17" at bounding box center [419, 200] width 5 height 7
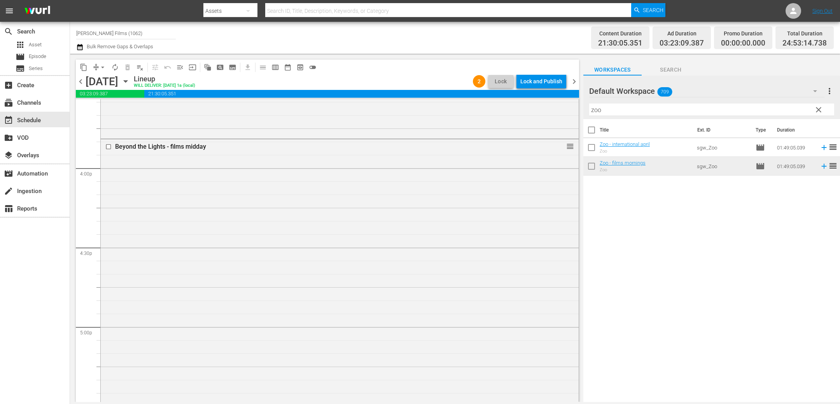
scroll to position [2443, 0]
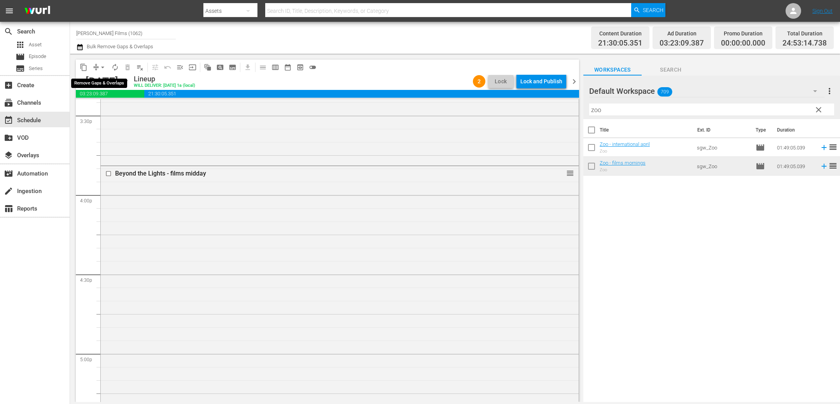
click at [97, 67] on button "arrow_drop_down" at bounding box center [102, 67] width 12 height 12
click at [126, 107] on li "Align to End of Previous Day" at bounding box center [103, 108] width 82 height 13
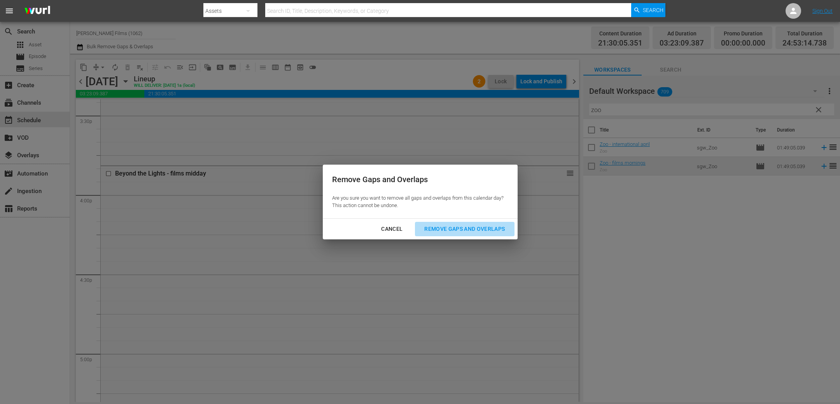
drag, startPoint x: 432, startPoint y: 223, endPoint x: 417, endPoint y: 222, distance: 14.8
click at [432, 223] on button "Remove Gaps and Overlaps" at bounding box center [464, 229] width 99 height 14
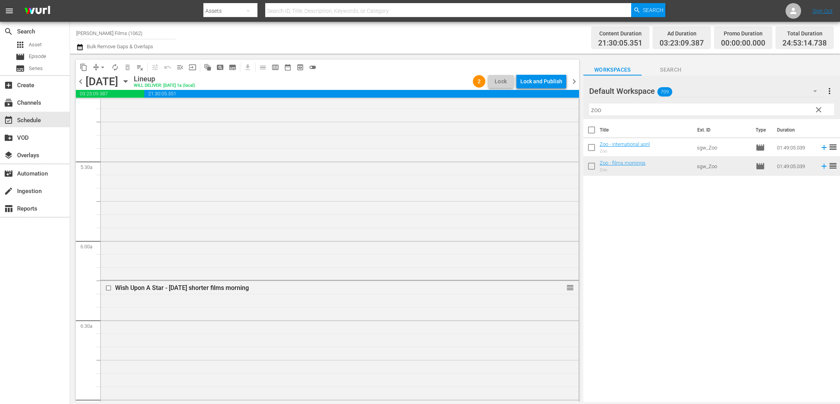
scroll to position [557, 0]
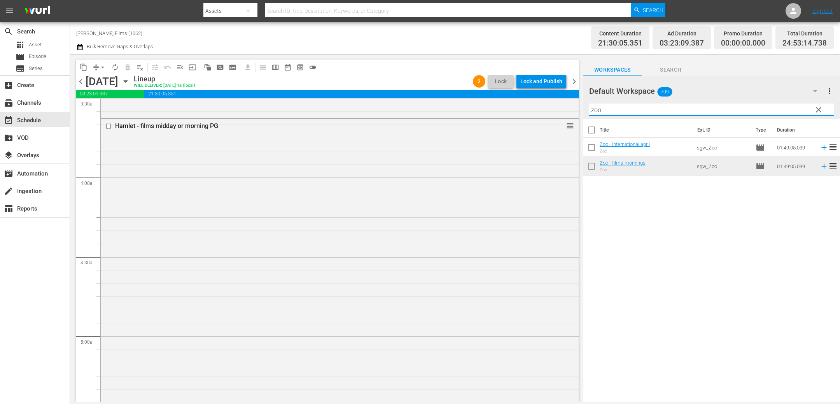
drag, startPoint x: 633, startPoint y: 113, endPoint x: 458, endPoint y: 95, distance: 176.0
click at [459, 95] on div "content_copy compress arrow_drop_down autorenew_outlined delete_forever_outline…" at bounding box center [455, 228] width 770 height 348
click at [539, 78] on div "Lock and Publish" at bounding box center [541, 81] width 42 height 14
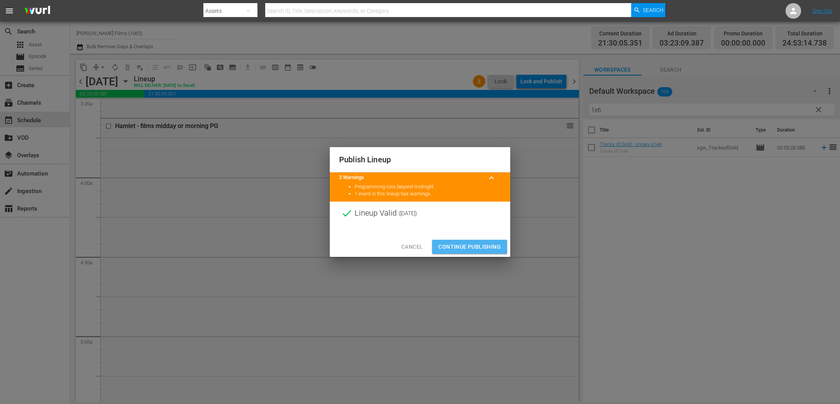
click at [486, 250] on span "Continue Publishing" at bounding box center [469, 247] width 63 height 10
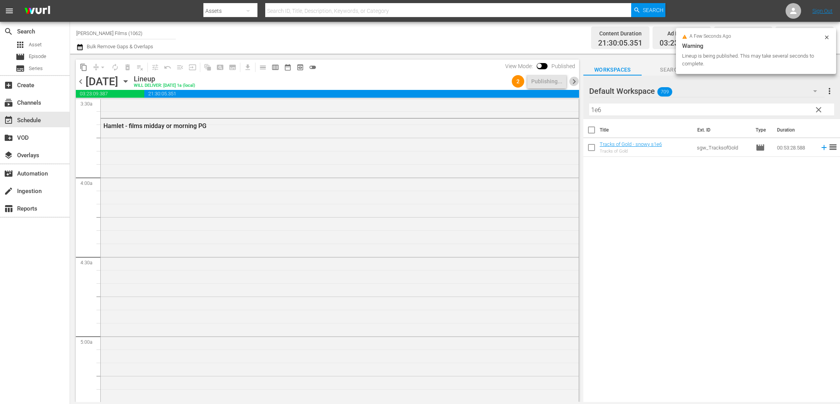
click at [575, 81] on span "chevron_right" at bounding box center [574, 82] width 10 height 10
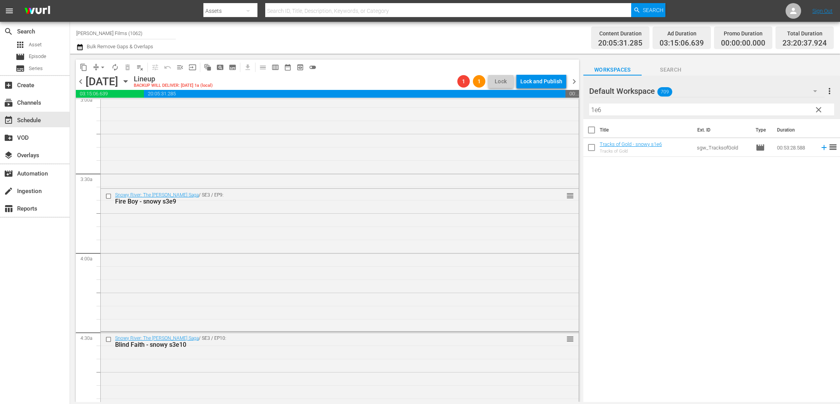
scroll to position [494, 0]
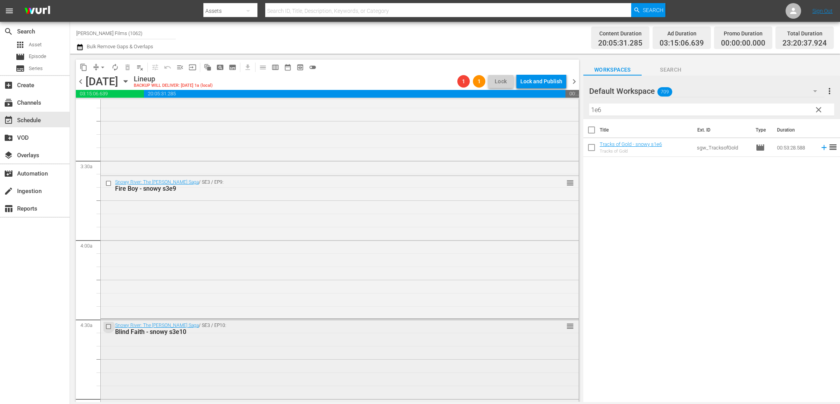
click at [109, 326] on input "checkbox" at bounding box center [109, 326] width 8 height 7
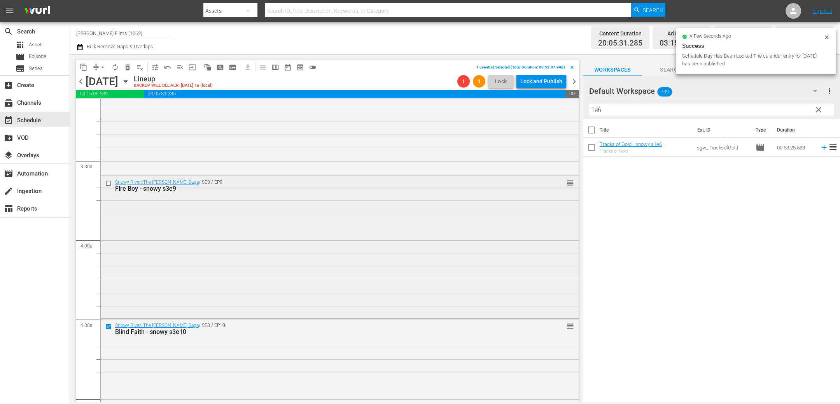
click at [109, 183] on input "checkbox" at bounding box center [109, 183] width 8 height 7
click at [127, 67] on span "delete_forever_outlined" at bounding box center [128, 67] width 8 height 8
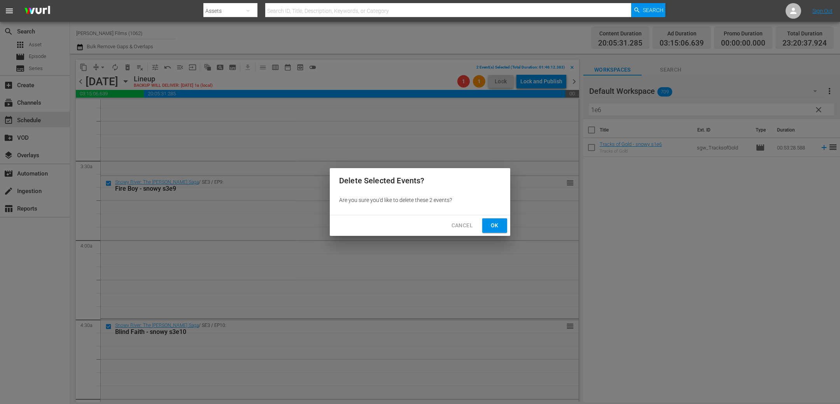
click at [500, 227] on span "Ok" at bounding box center [494, 226] width 12 height 10
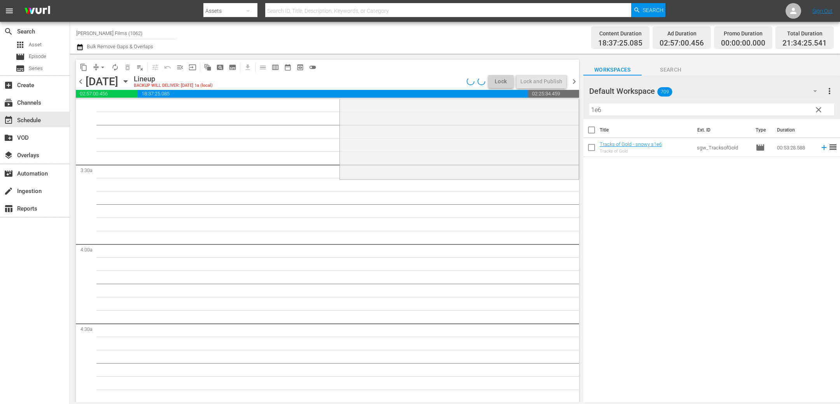
scroll to position [473, 0]
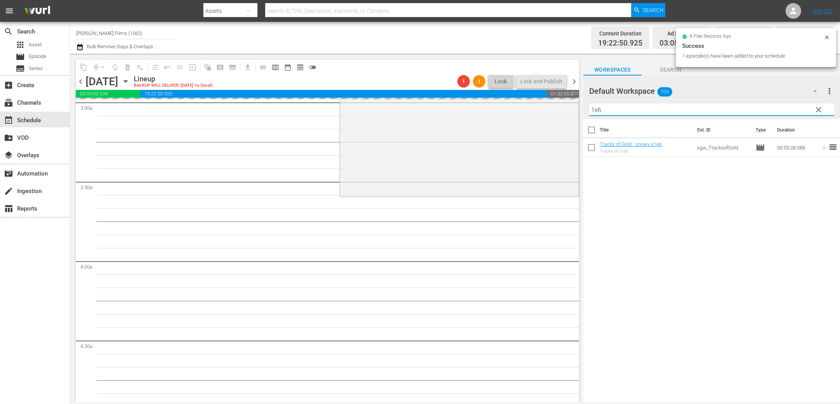
click at [621, 108] on input "1e6" at bounding box center [711, 109] width 245 height 12
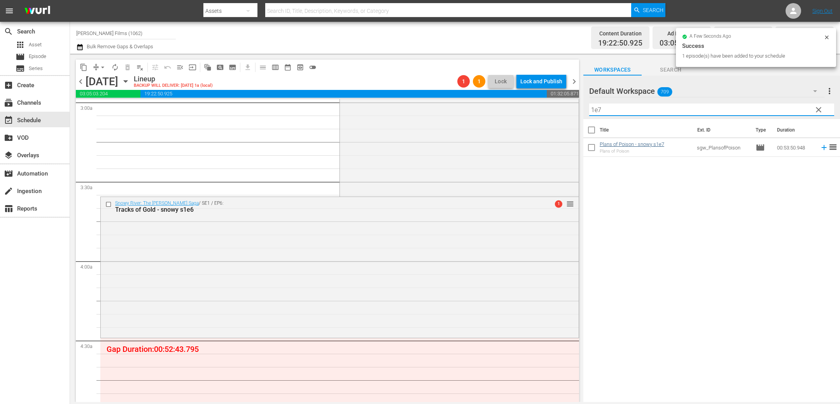
type input "1e7"
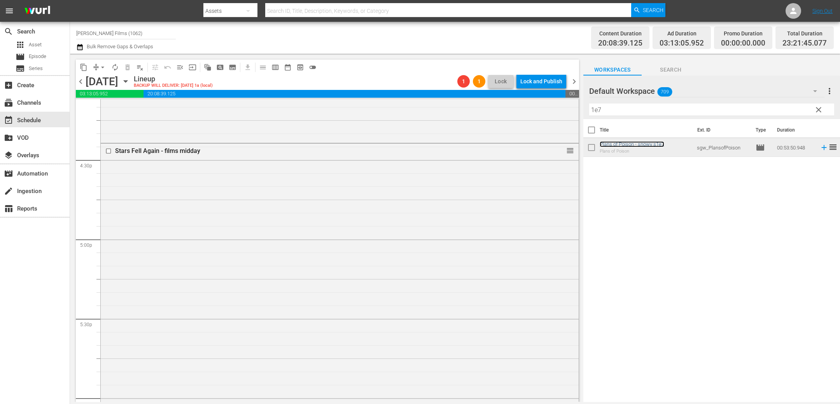
scroll to position [2502, 0]
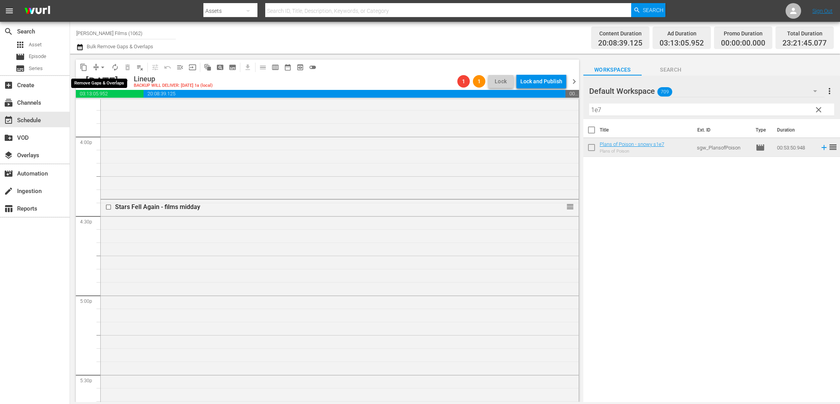
click at [103, 69] on span "arrow_drop_down" at bounding box center [103, 67] width 8 height 8
click at [128, 106] on li "Align to End of Previous Day" at bounding box center [103, 108] width 82 height 13
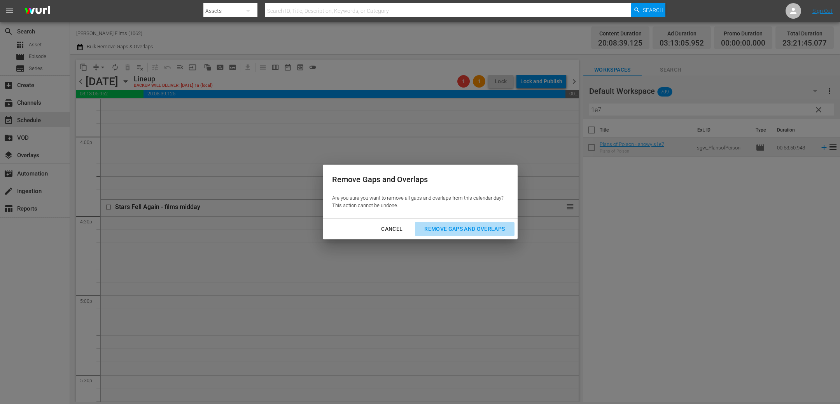
drag, startPoint x: 445, startPoint y: 225, endPoint x: 429, endPoint y: 231, distance: 17.0
click at [445, 225] on div "Remove Gaps and Overlaps" at bounding box center [464, 229] width 93 height 10
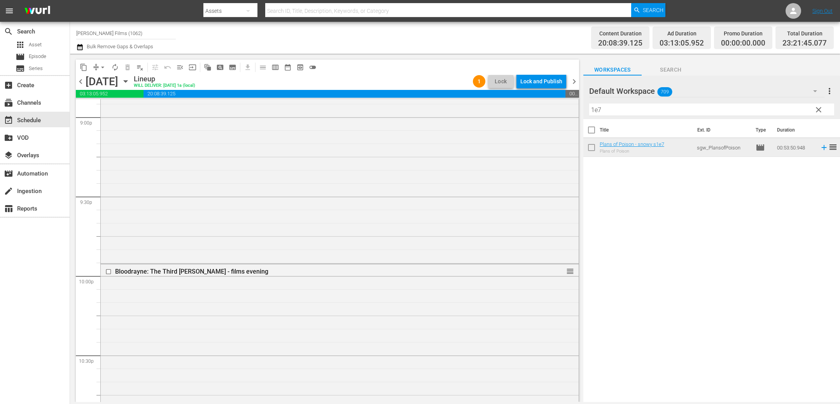
scroll to position [3691, 0]
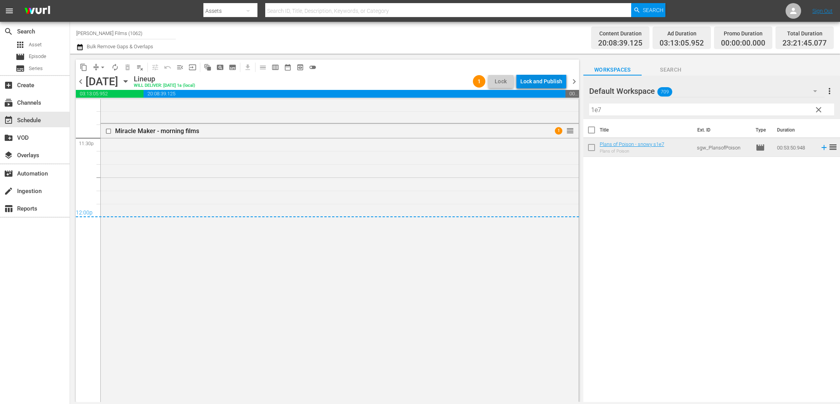
click at [552, 81] on div "Lock and Publish" at bounding box center [541, 81] width 42 height 14
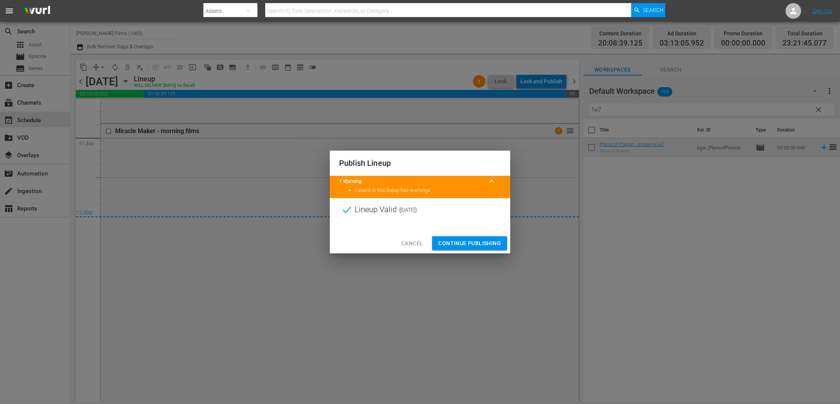
click at [467, 241] on span "Continue Publishing" at bounding box center [469, 243] width 63 height 10
